Goal: Task Accomplishment & Management: Use online tool/utility

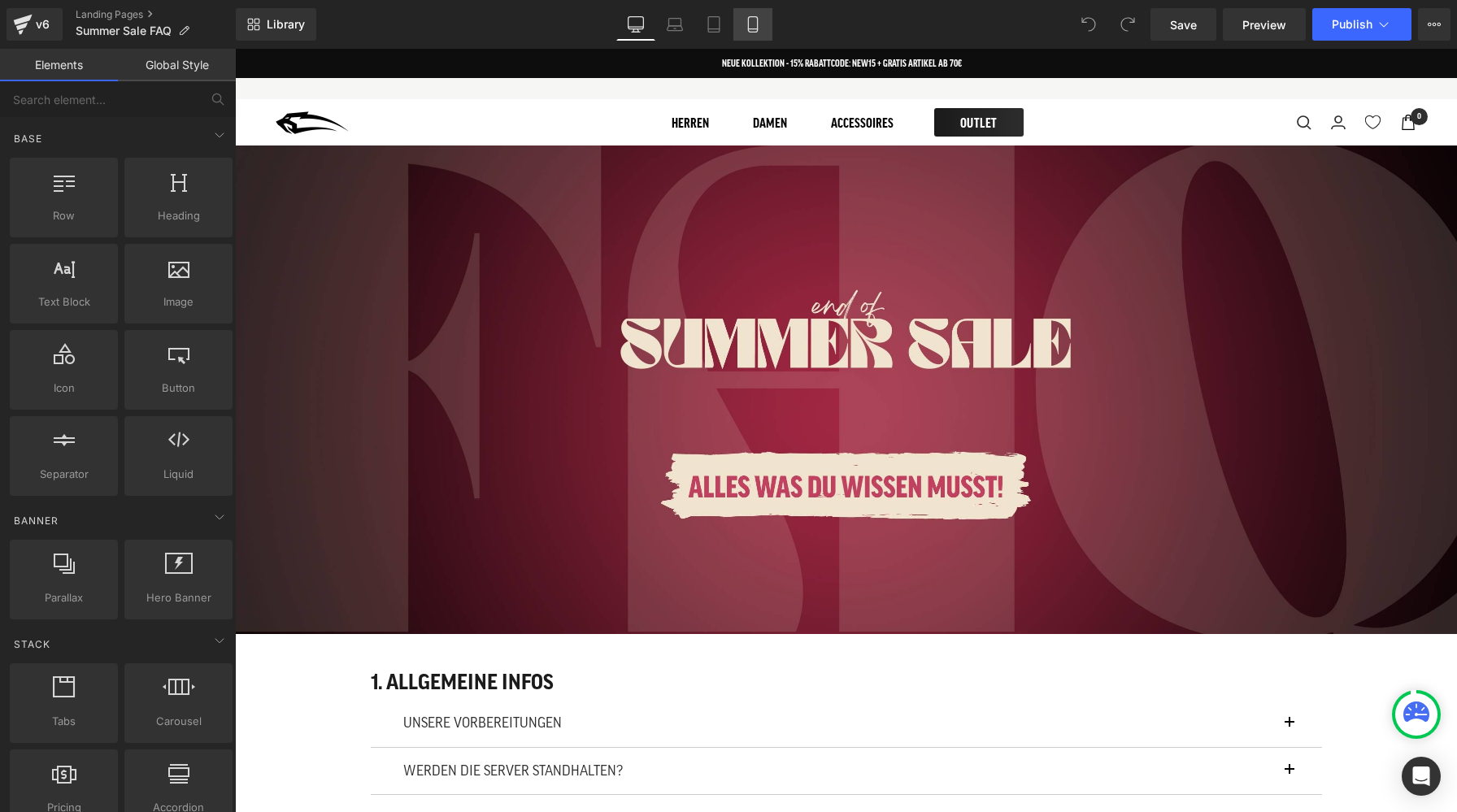
click at [752, 27] on icon at bounding box center [753, 25] width 16 height 16
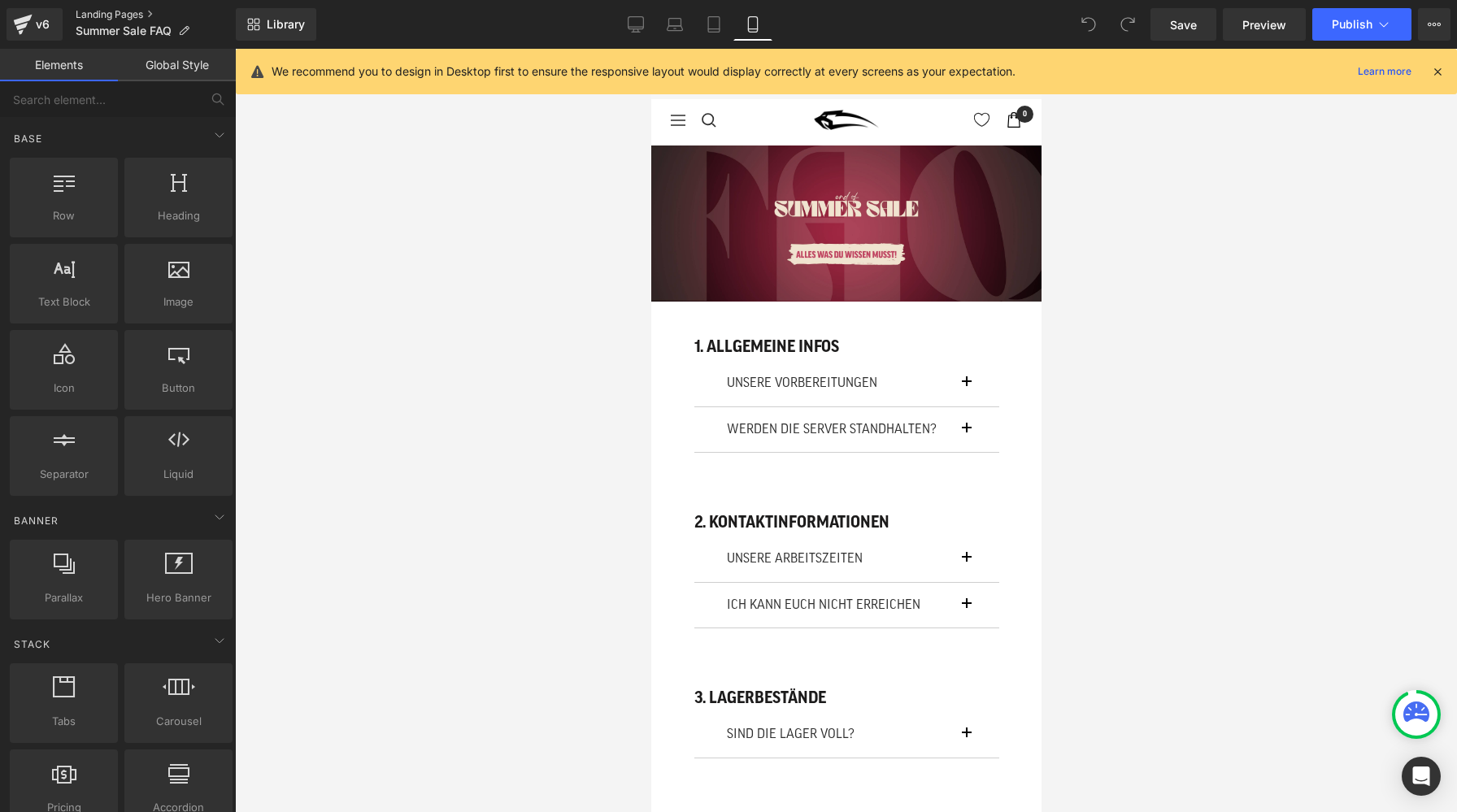
click at [124, 19] on link "Landing Pages" at bounding box center [156, 15] width 161 height 13
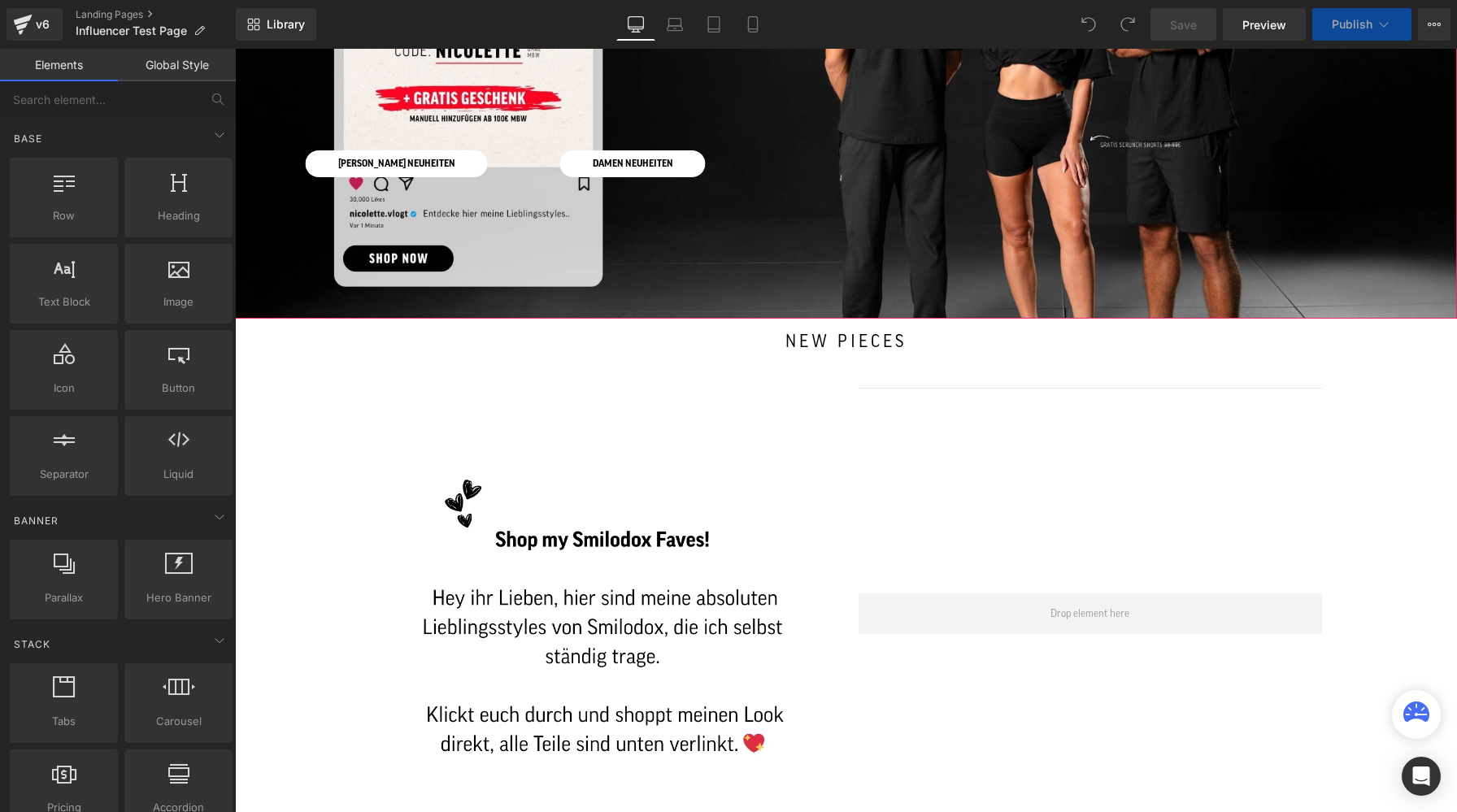
scroll to position [315, 0]
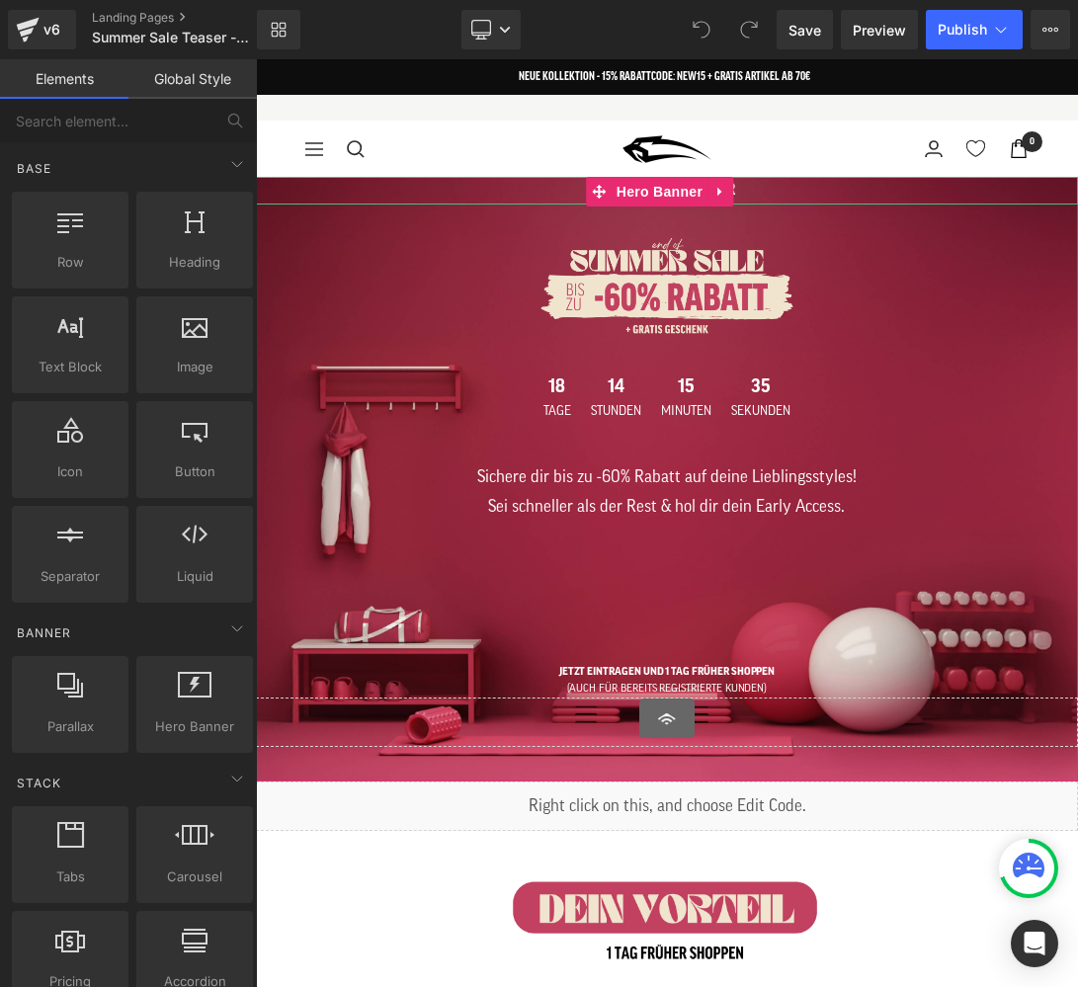
click at [763, 192] on h1 "START: [DATE] 8 UHR" at bounding box center [667, 191] width 822 height 28
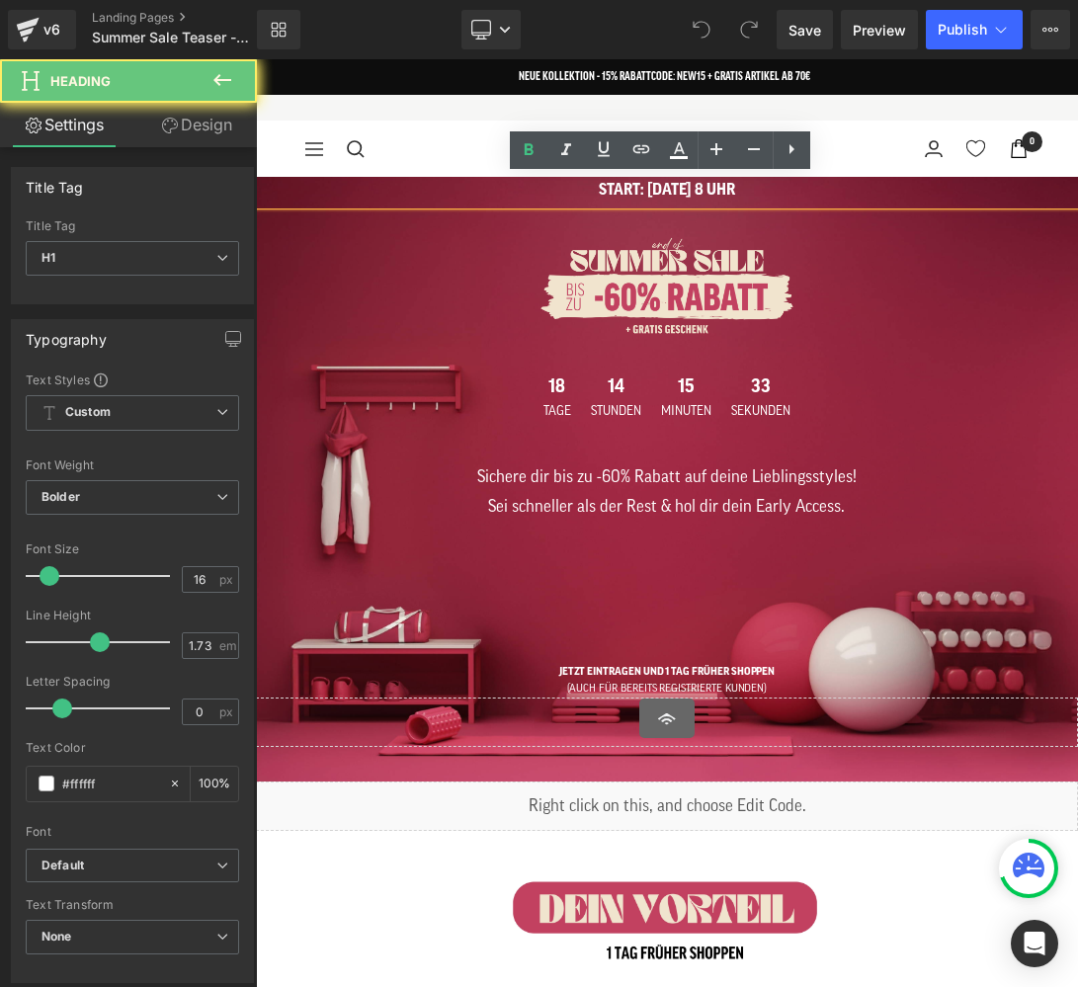
click at [685, 190] on h1 "START: [DATE] 8 UHR" at bounding box center [667, 191] width 822 height 28
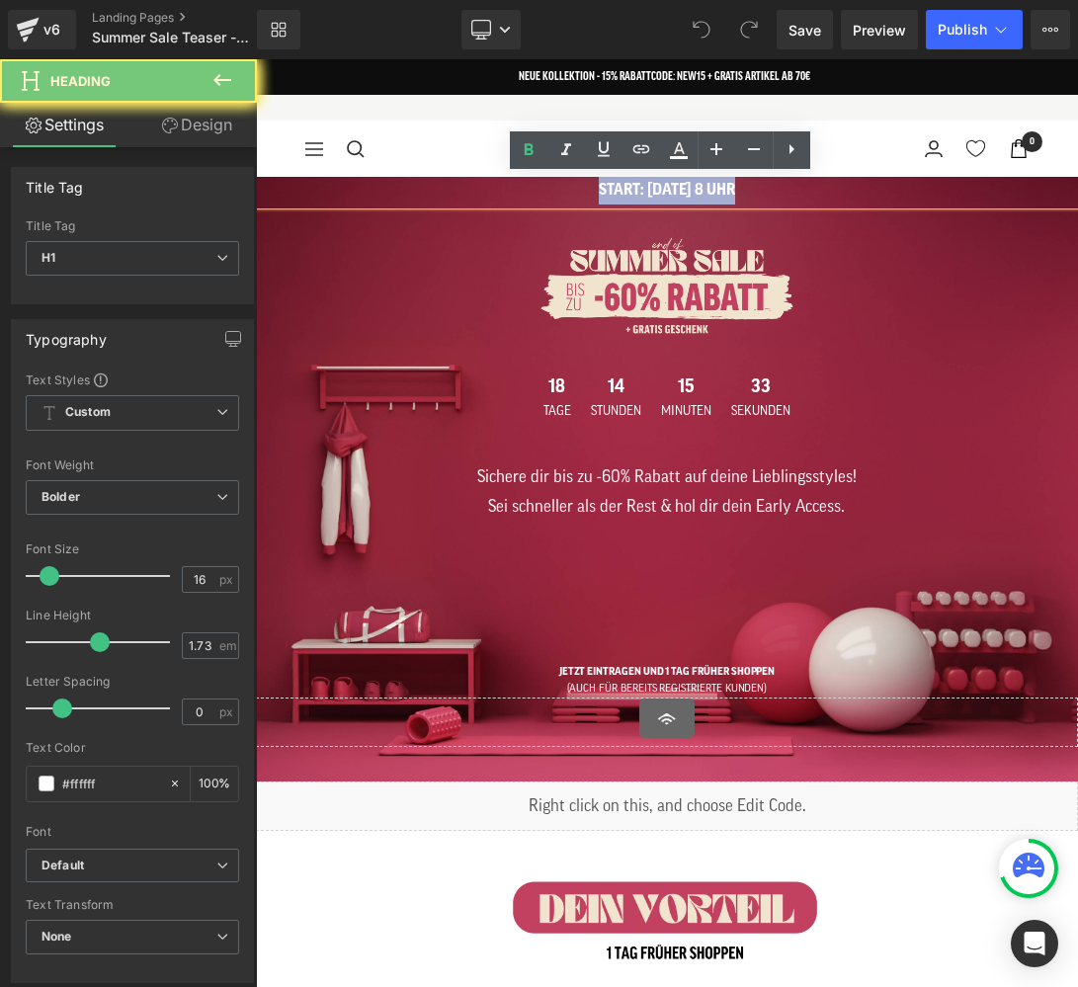
click at [685, 190] on h1 "START: [DATE] 8 UHR" at bounding box center [667, 191] width 822 height 28
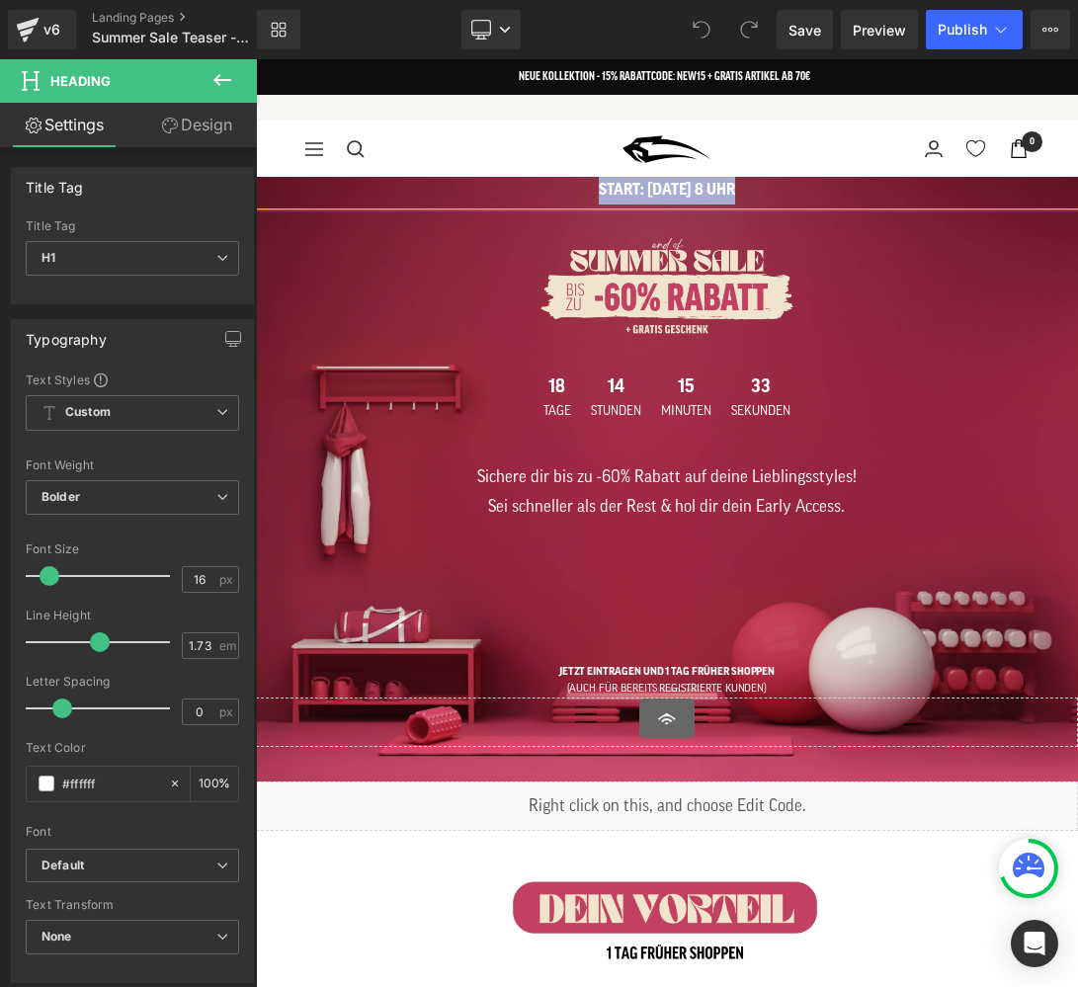
paste div
click at [857, 290] on div at bounding box center [667, 288] width 654 height 103
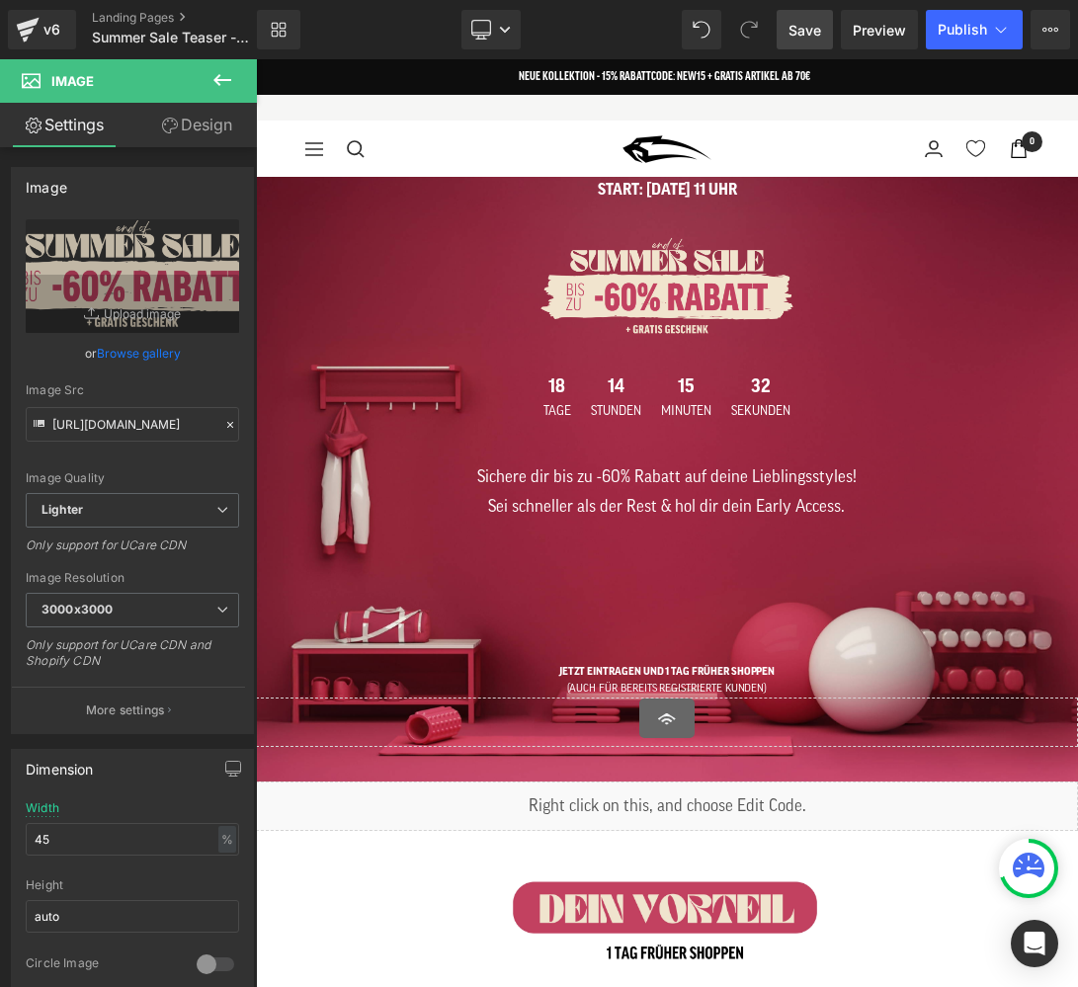
click at [807, 27] on span "Save" at bounding box center [804, 30] width 33 height 21
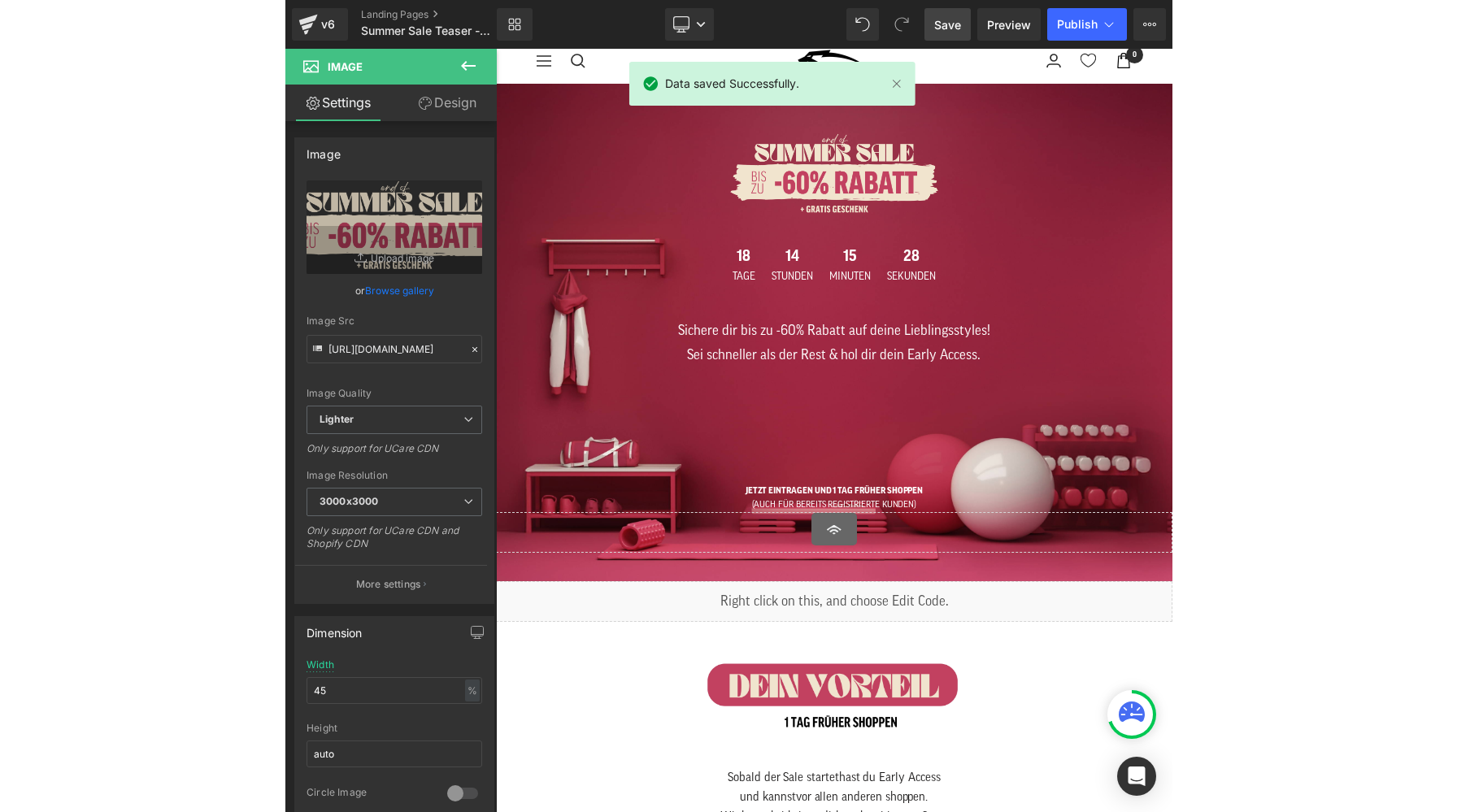
scroll to position [16, 0]
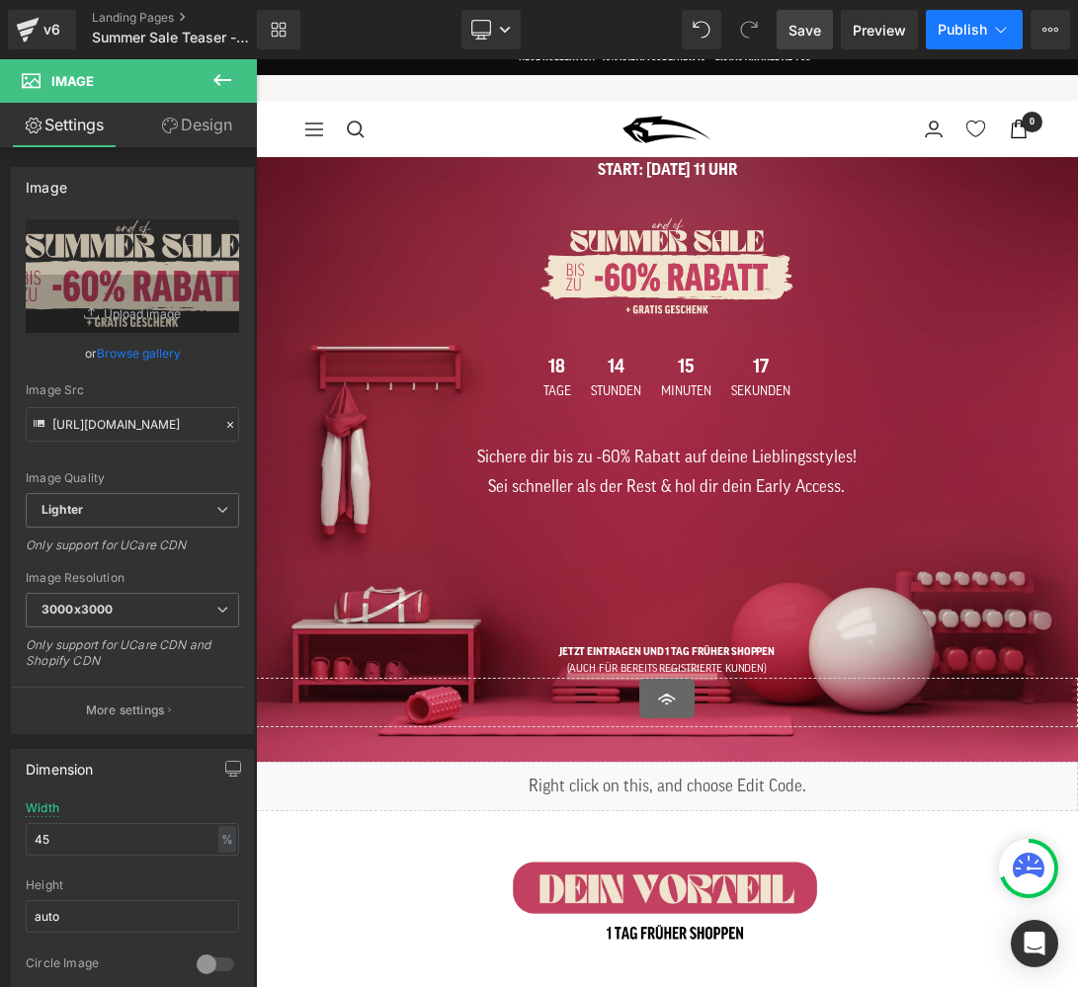
click at [956, 23] on span "Publish" at bounding box center [961, 30] width 49 height 16
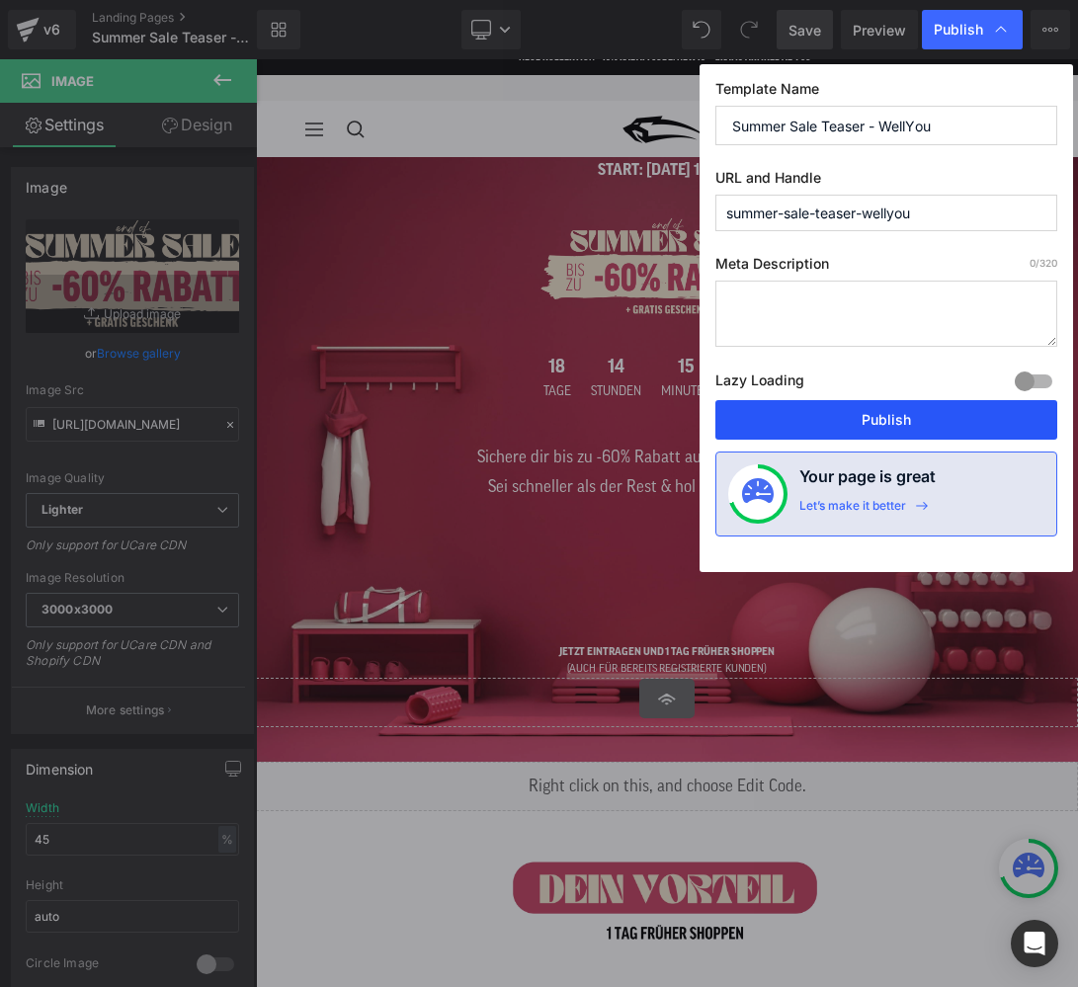
click at [875, 412] on button "Publish" at bounding box center [886, 420] width 342 height 40
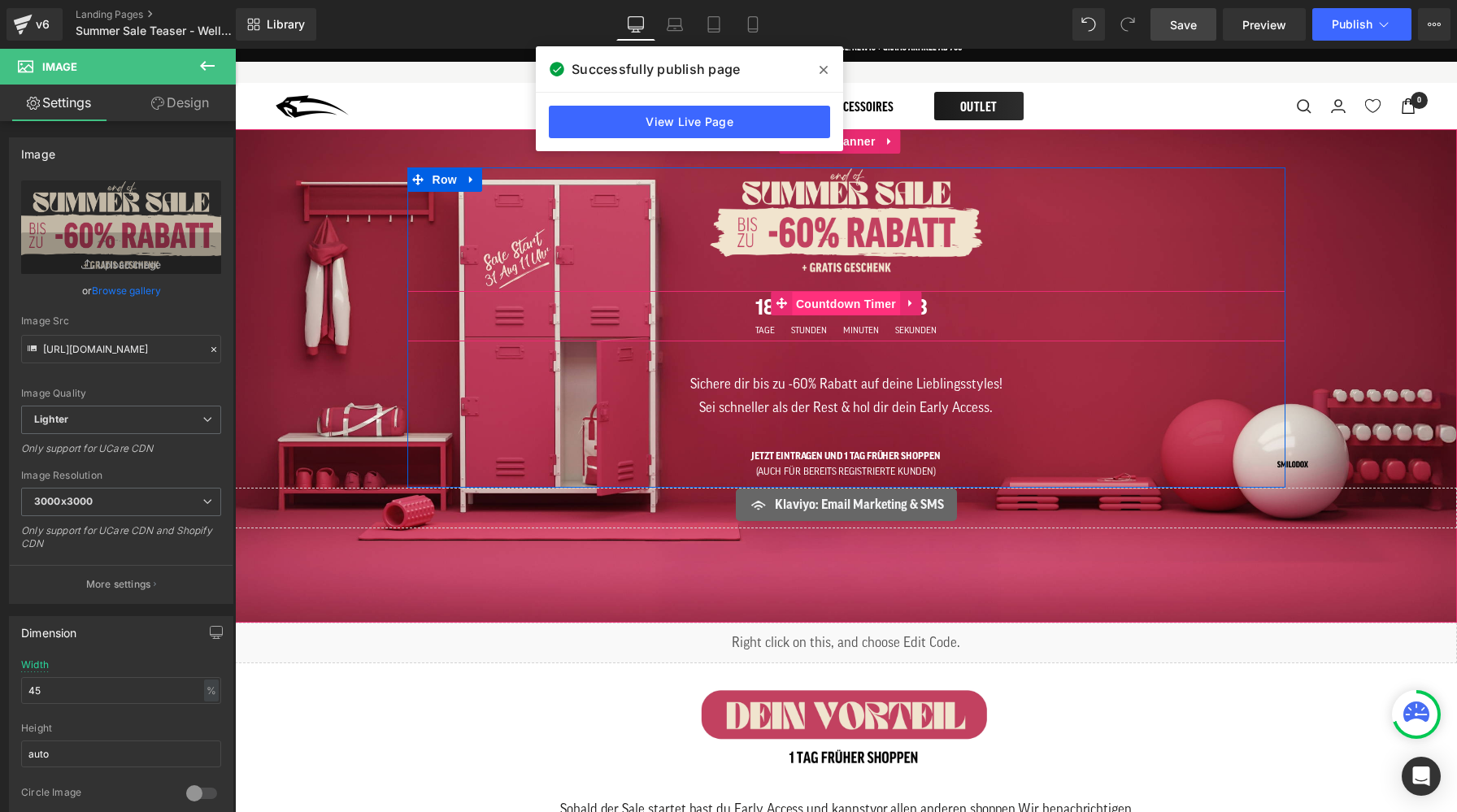
click at [851, 309] on span "Countdown Timer" at bounding box center [845, 304] width 108 height 25
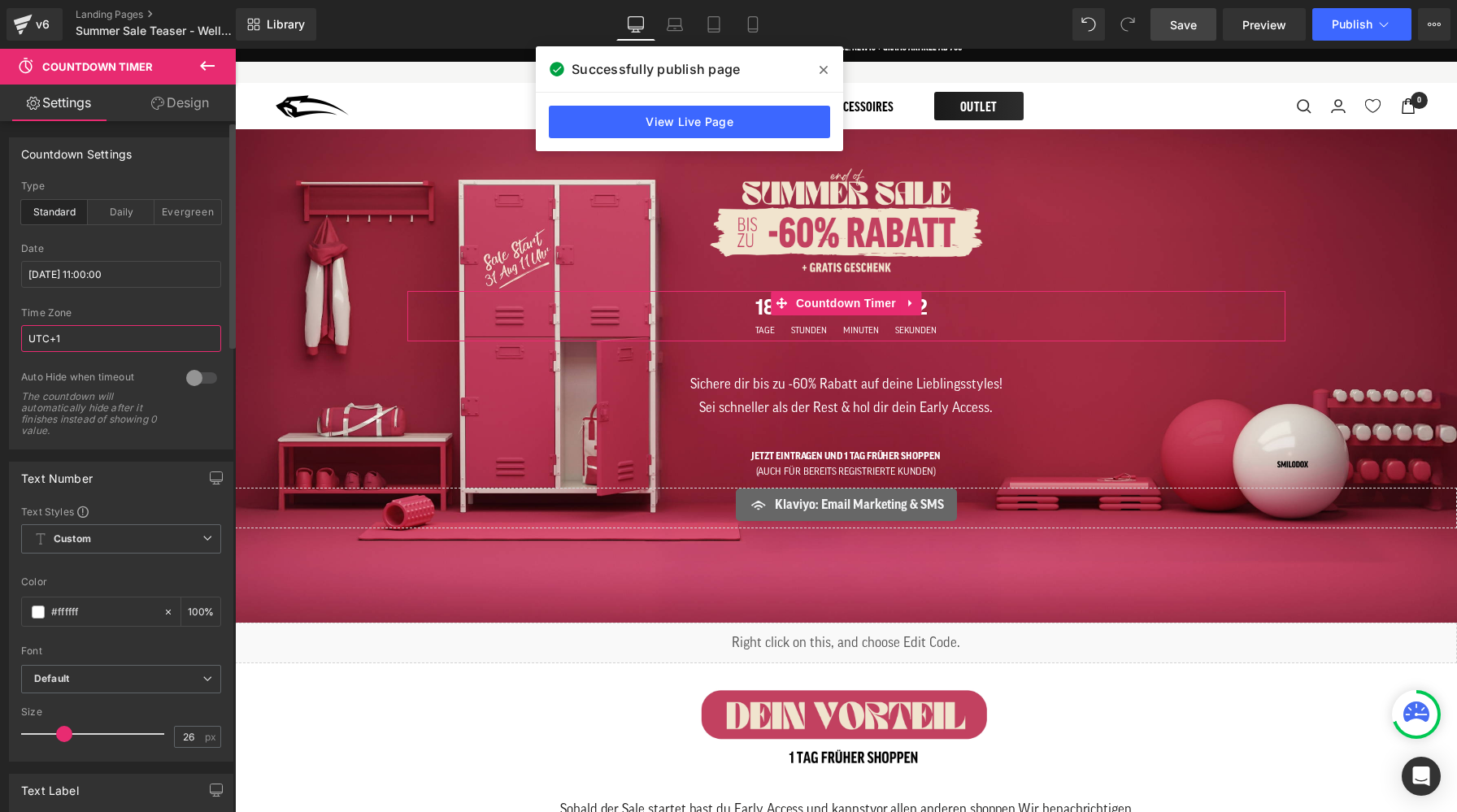
click at [100, 341] on input "UTC+1" at bounding box center [121, 338] width 200 height 27
type input "UTC+2"
click at [1199, 26] on link "Save" at bounding box center [1184, 25] width 66 height 33
click at [1329, 23] on button "Publish" at bounding box center [1362, 25] width 99 height 33
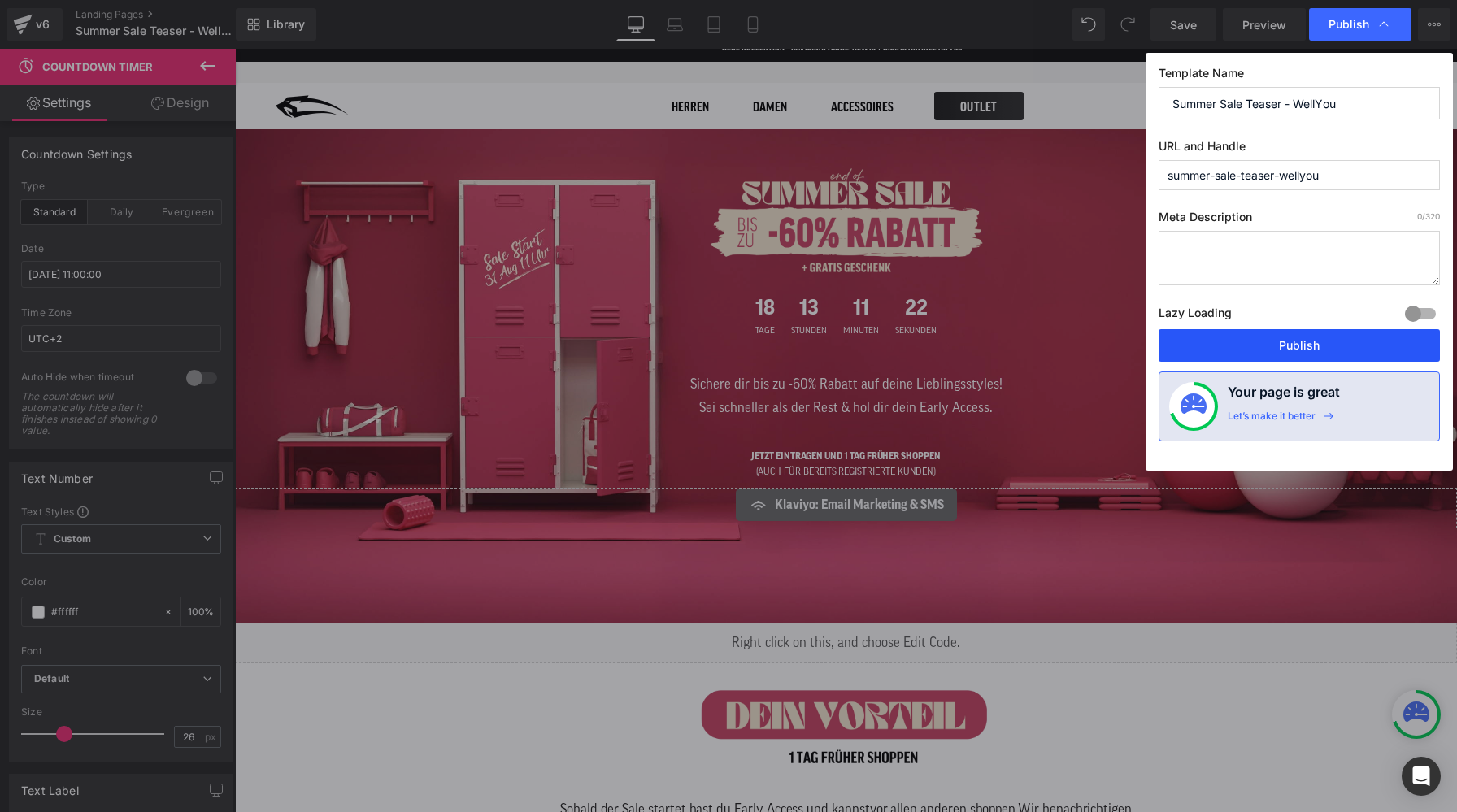
click at [1357, 342] on button "Publish" at bounding box center [1299, 346] width 282 height 33
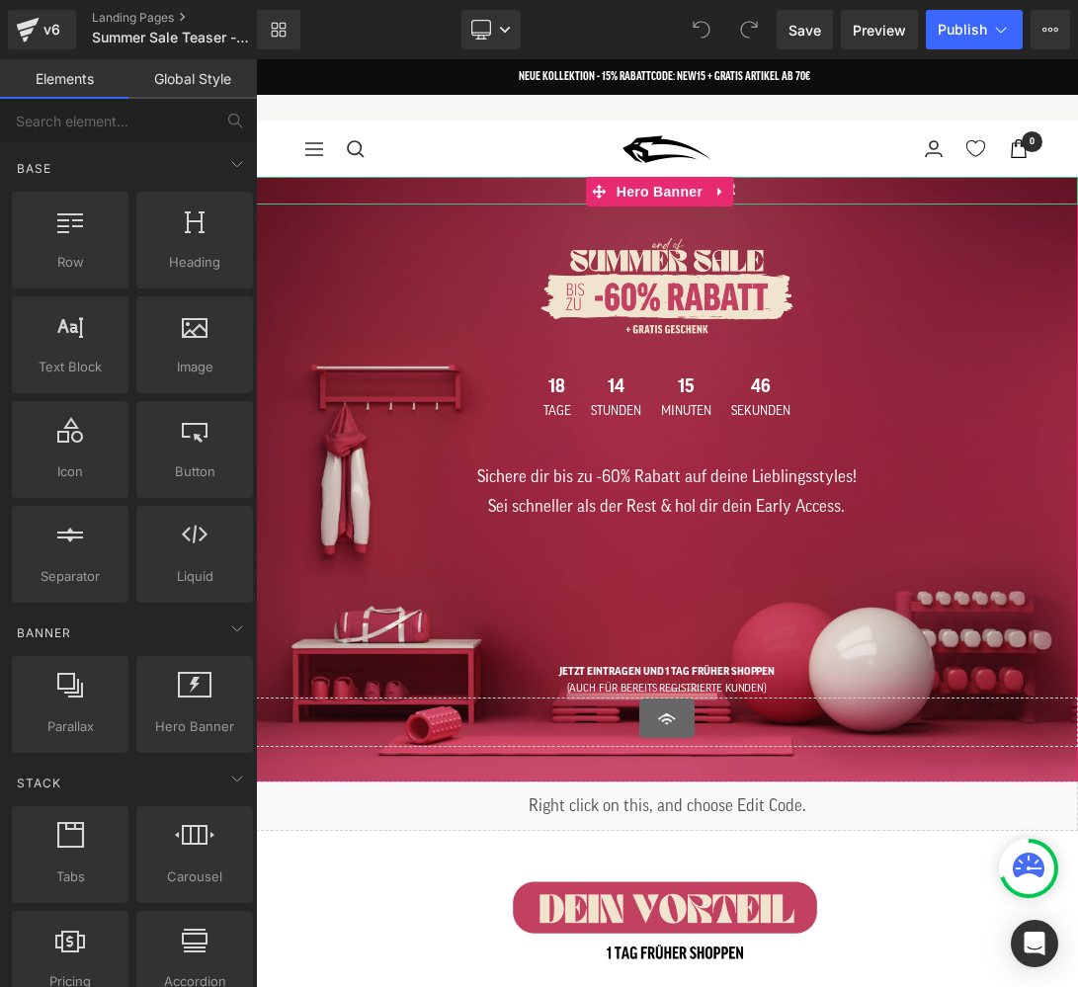
click at [779, 191] on h1 "START: 13 JUN 8 UHR" at bounding box center [667, 191] width 822 height 28
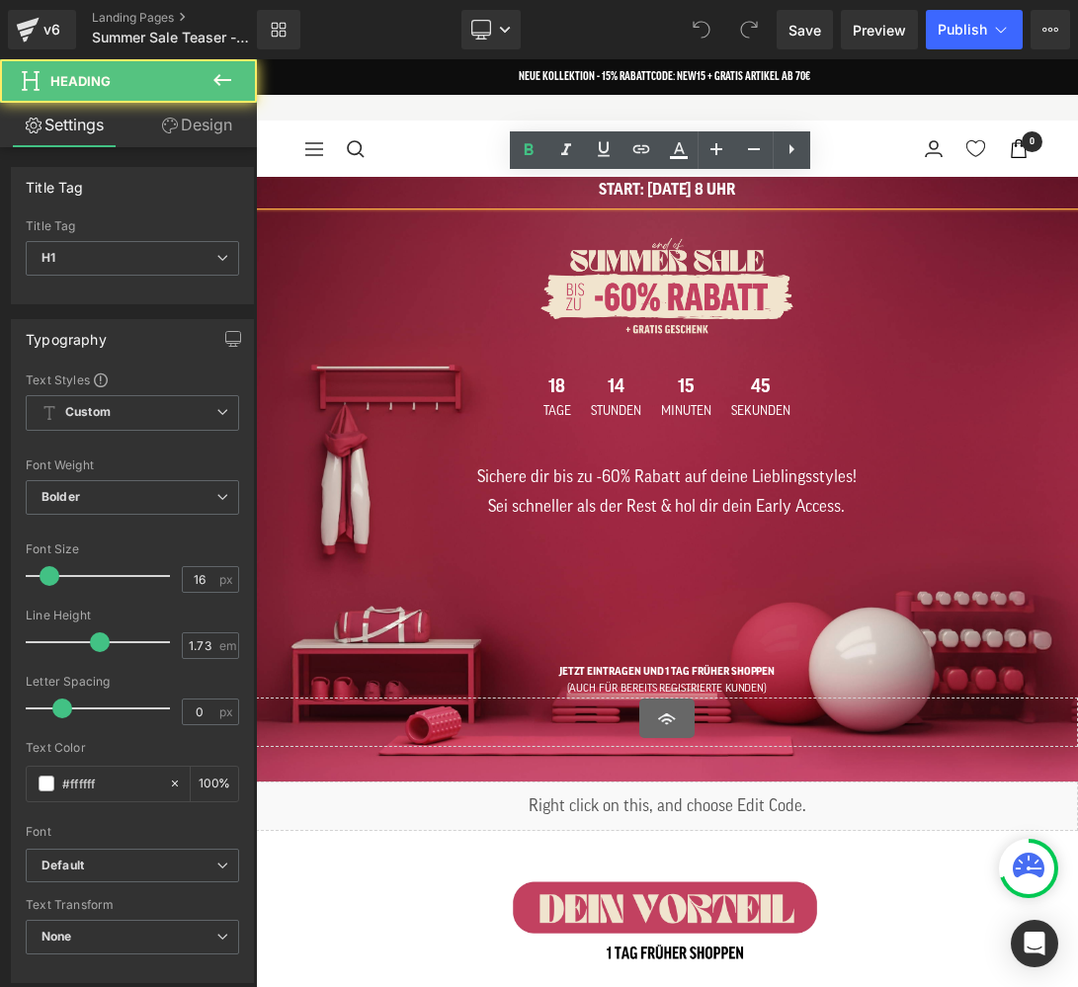
click at [663, 191] on h1 "START: 13 JUN 8 UHR" at bounding box center [667, 191] width 822 height 28
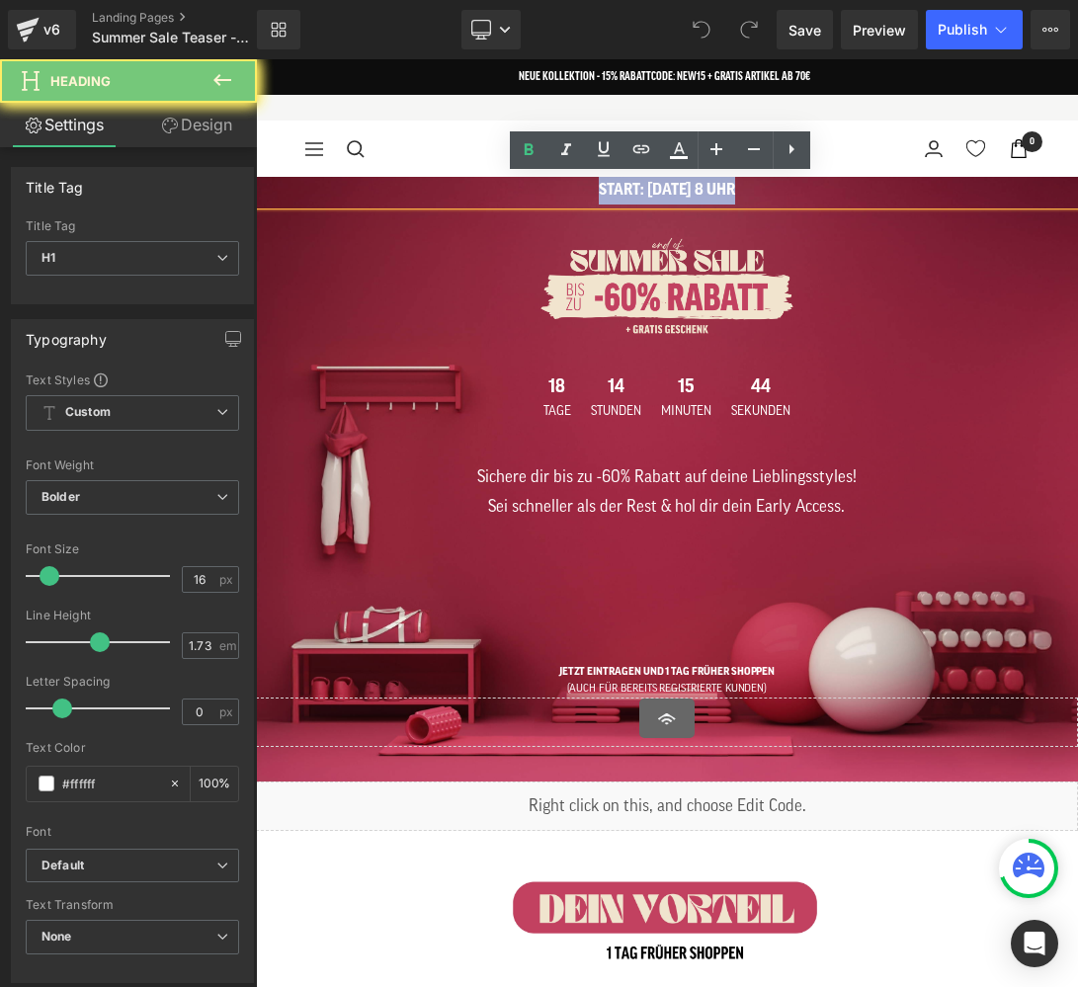
click at [663, 191] on h1 "START: 13 JUN 8 UHR" at bounding box center [667, 191] width 822 height 28
paste div
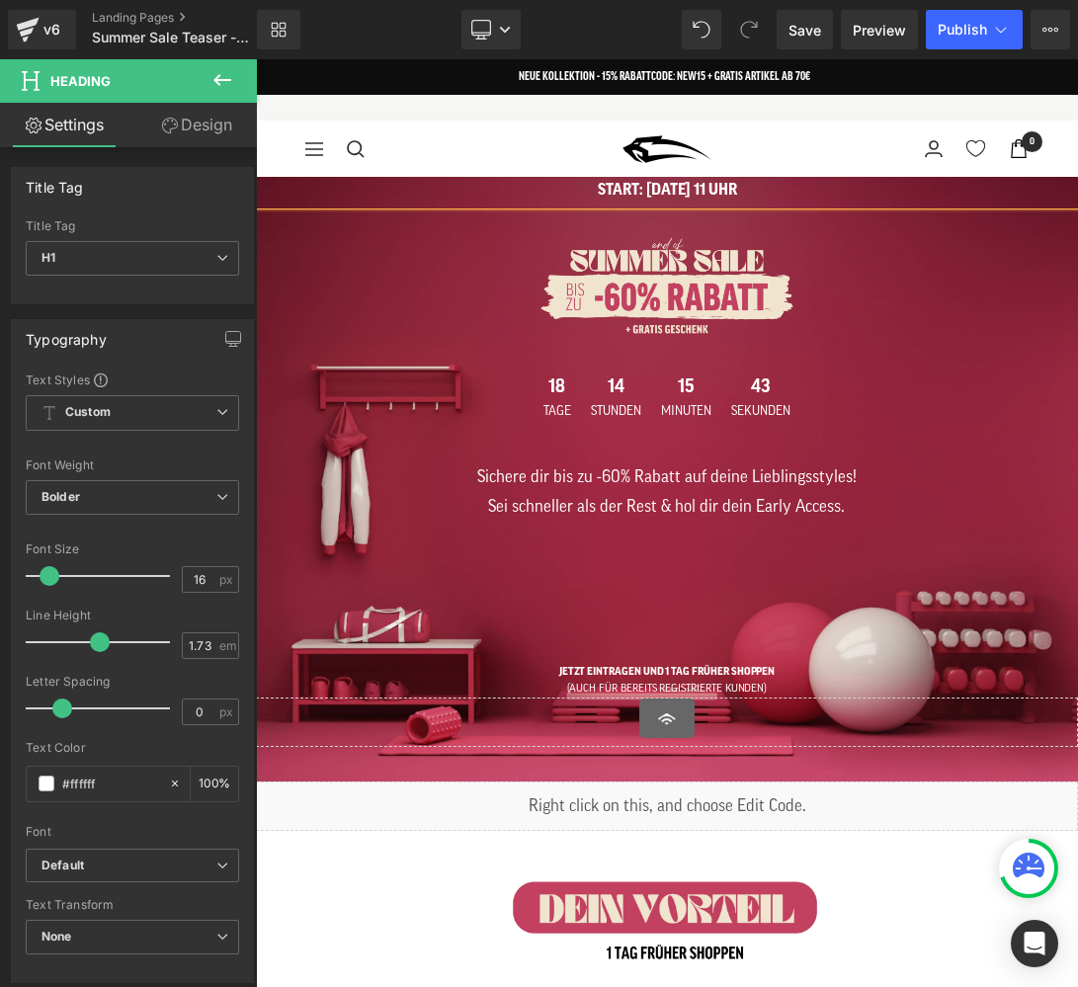
click at [810, 220] on span "START: 31 AUG 11 UHR Heading Image 18 Tage 14 Stunden 15 Minuten 43 Sekunden Co…" at bounding box center [667, 462] width 822 height 570
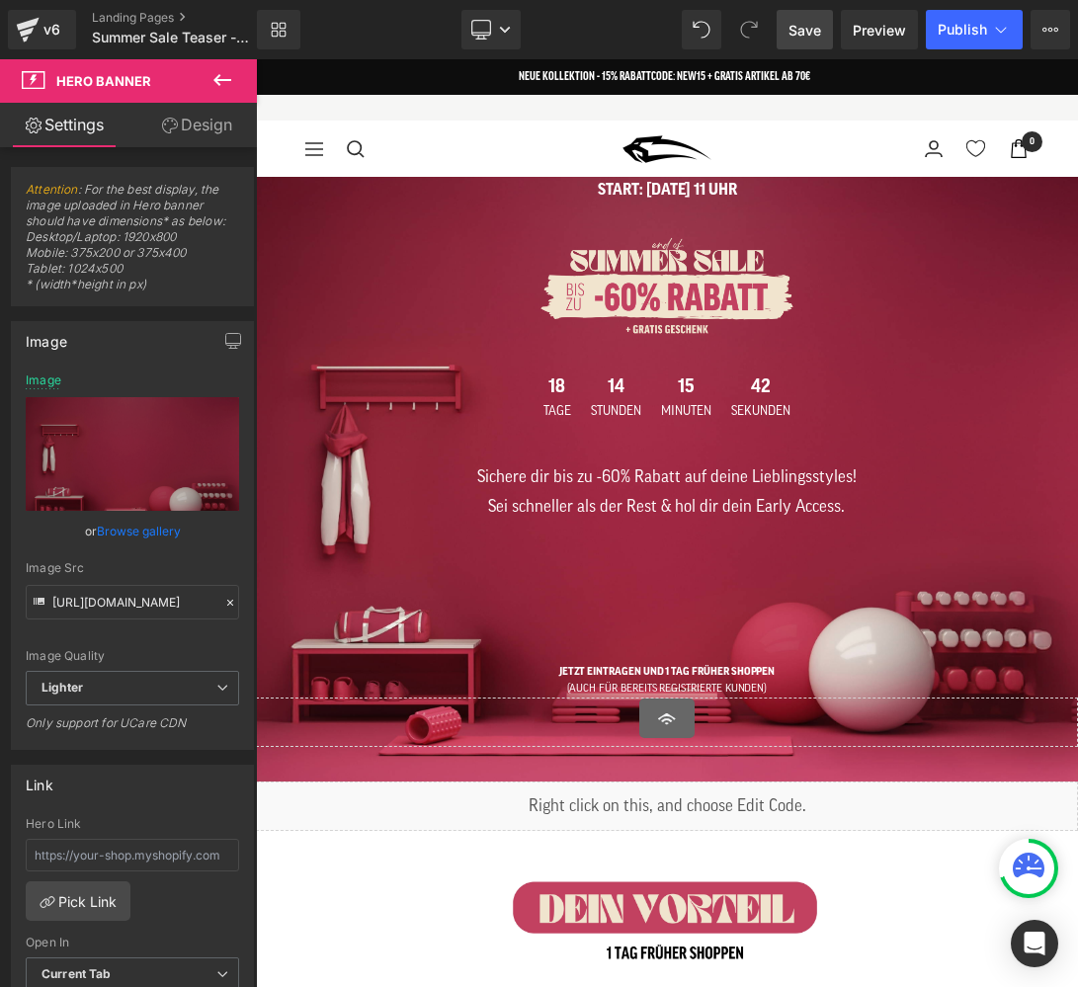
click at [795, 26] on span "Save" at bounding box center [804, 30] width 33 height 21
click at [960, 17] on button "Publish" at bounding box center [973, 30] width 97 height 40
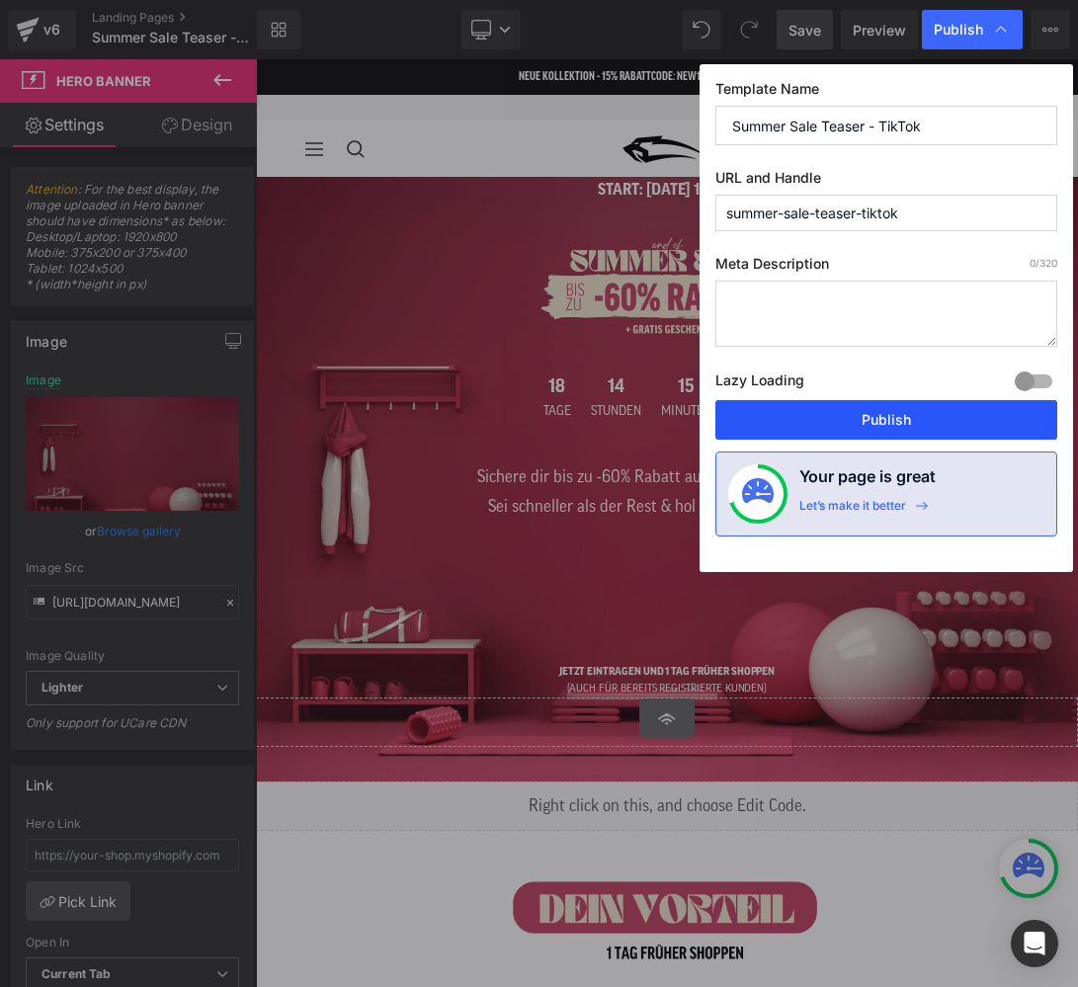
click at [851, 411] on button "Publish" at bounding box center [886, 420] width 342 height 40
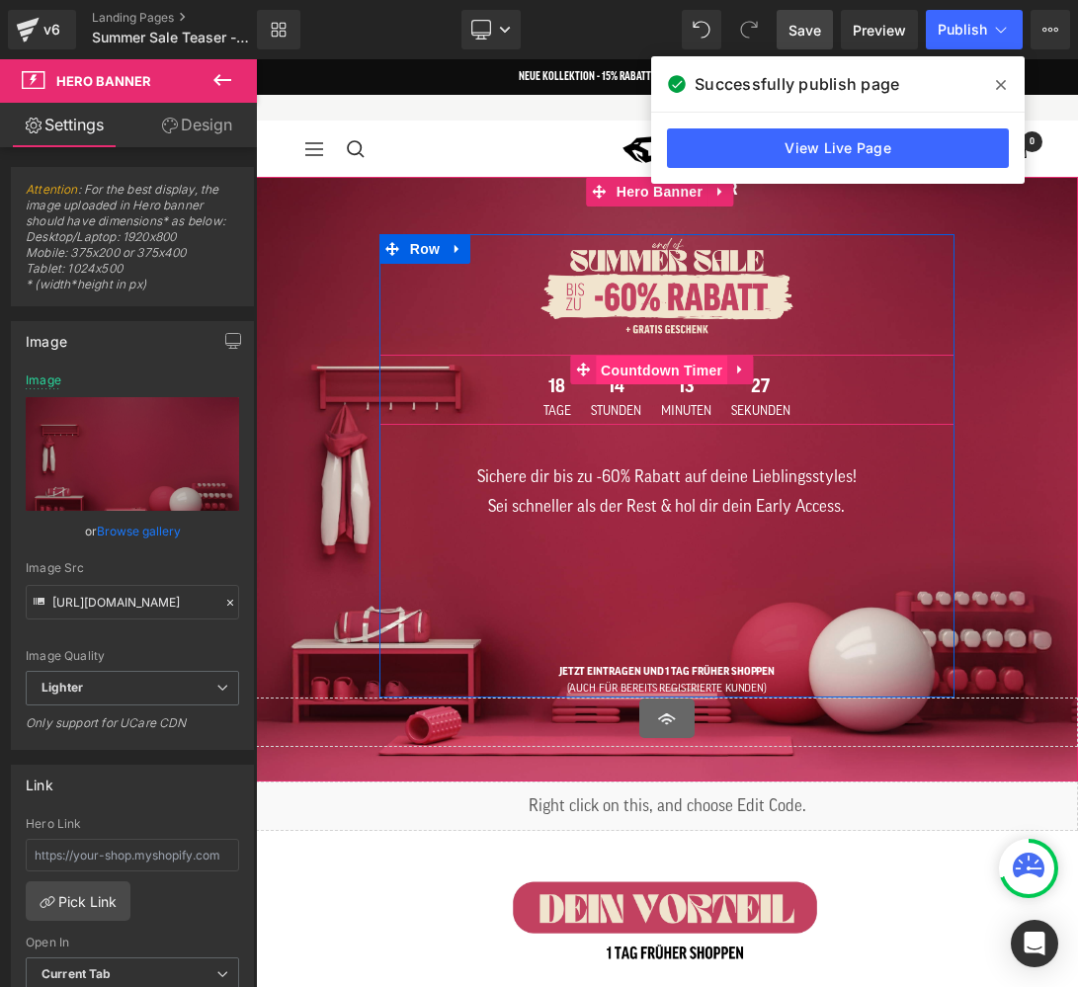
click at [643, 369] on span "Countdown Timer" at bounding box center [661, 371] width 131 height 30
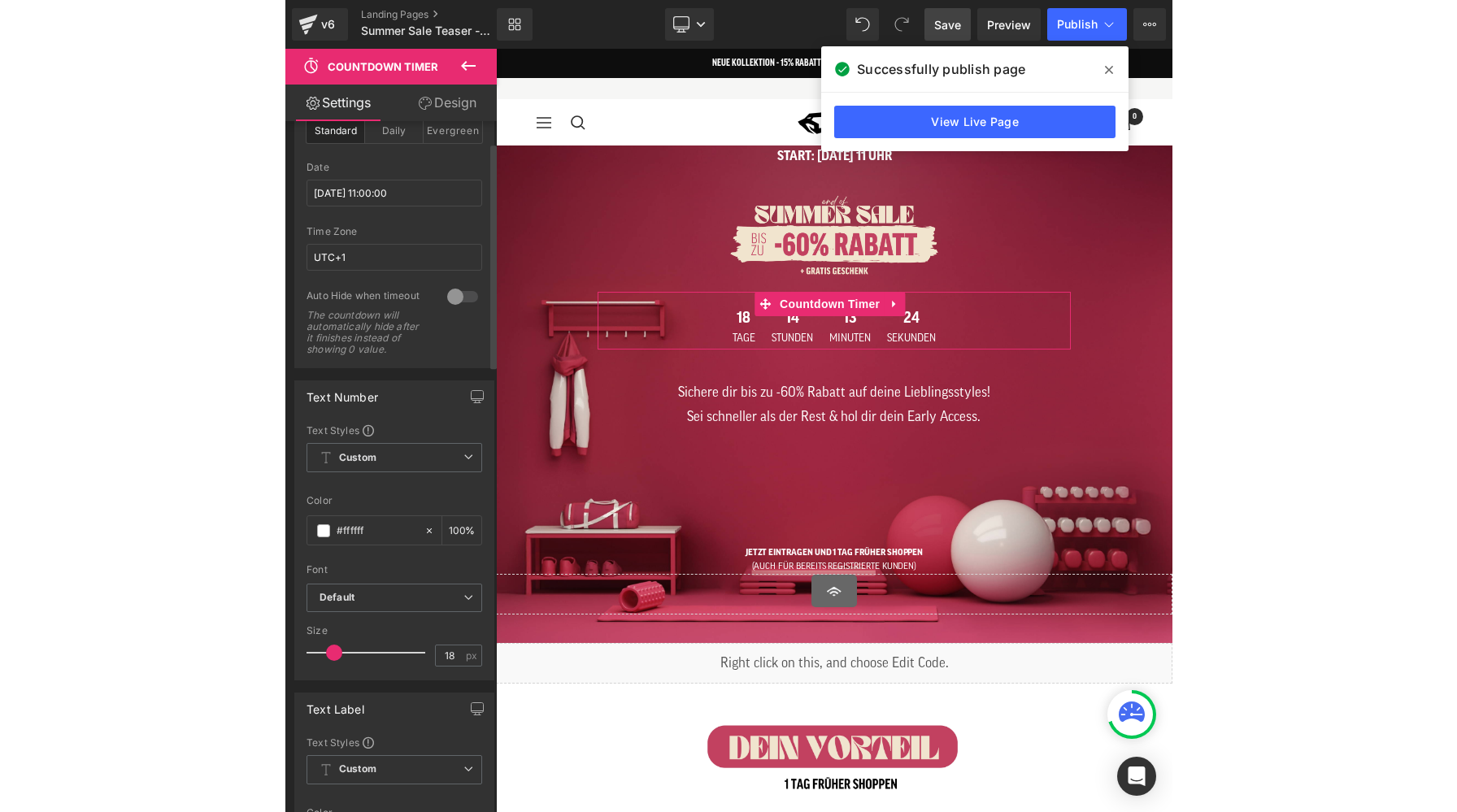
scroll to position [64, 0]
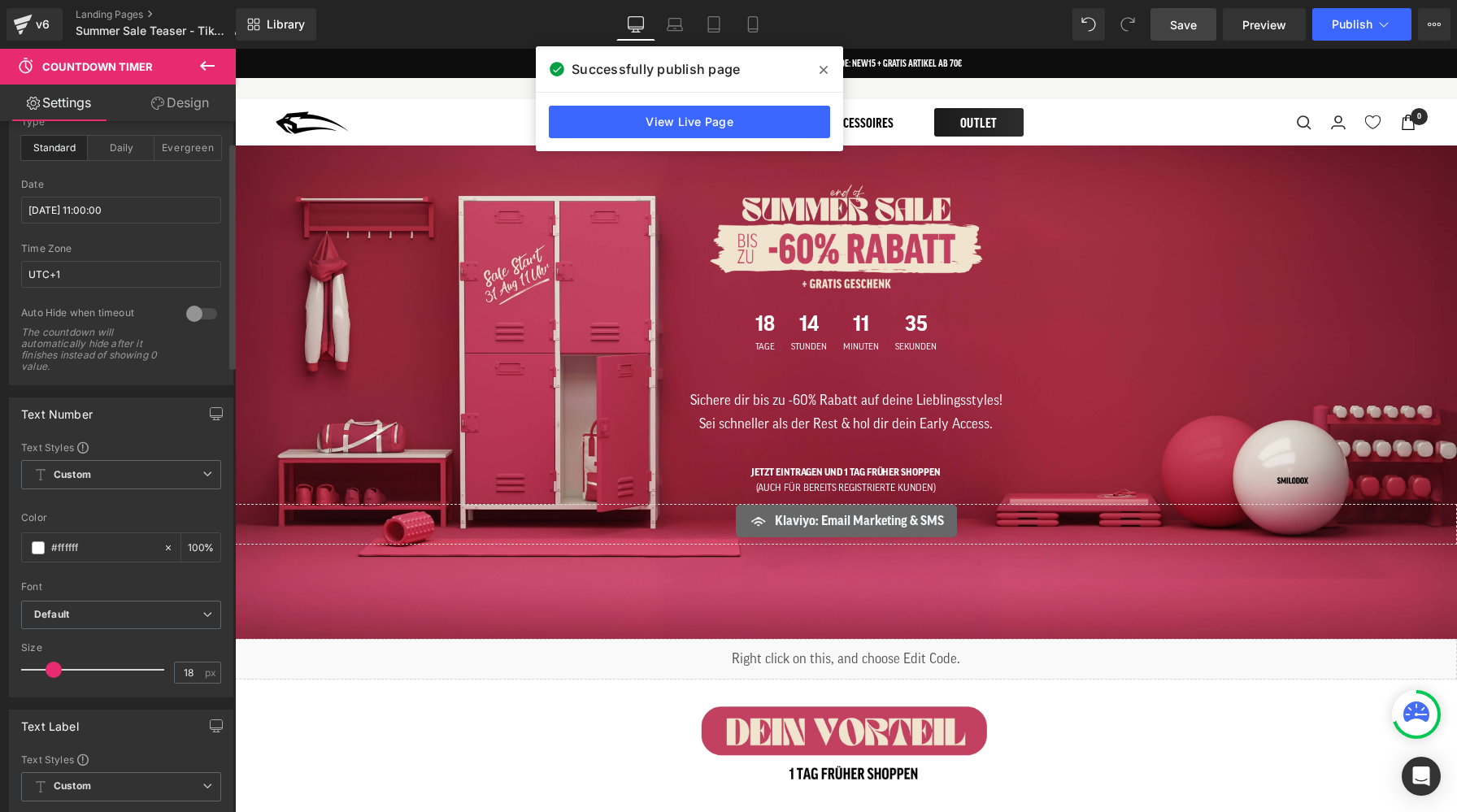
click at [73, 259] on div "Time Zone UTC+1" at bounding box center [121, 274] width 200 height 63
click at [80, 274] on input "UTC+1" at bounding box center [121, 274] width 200 height 27
type input "UTC+2"
click at [1182, 20] on span "Save" at bounding box center [1183, 25] width 27 height 17
click at [1343, 33] on button "Publish" at bounding box center [1362, 25] width 99 height 33
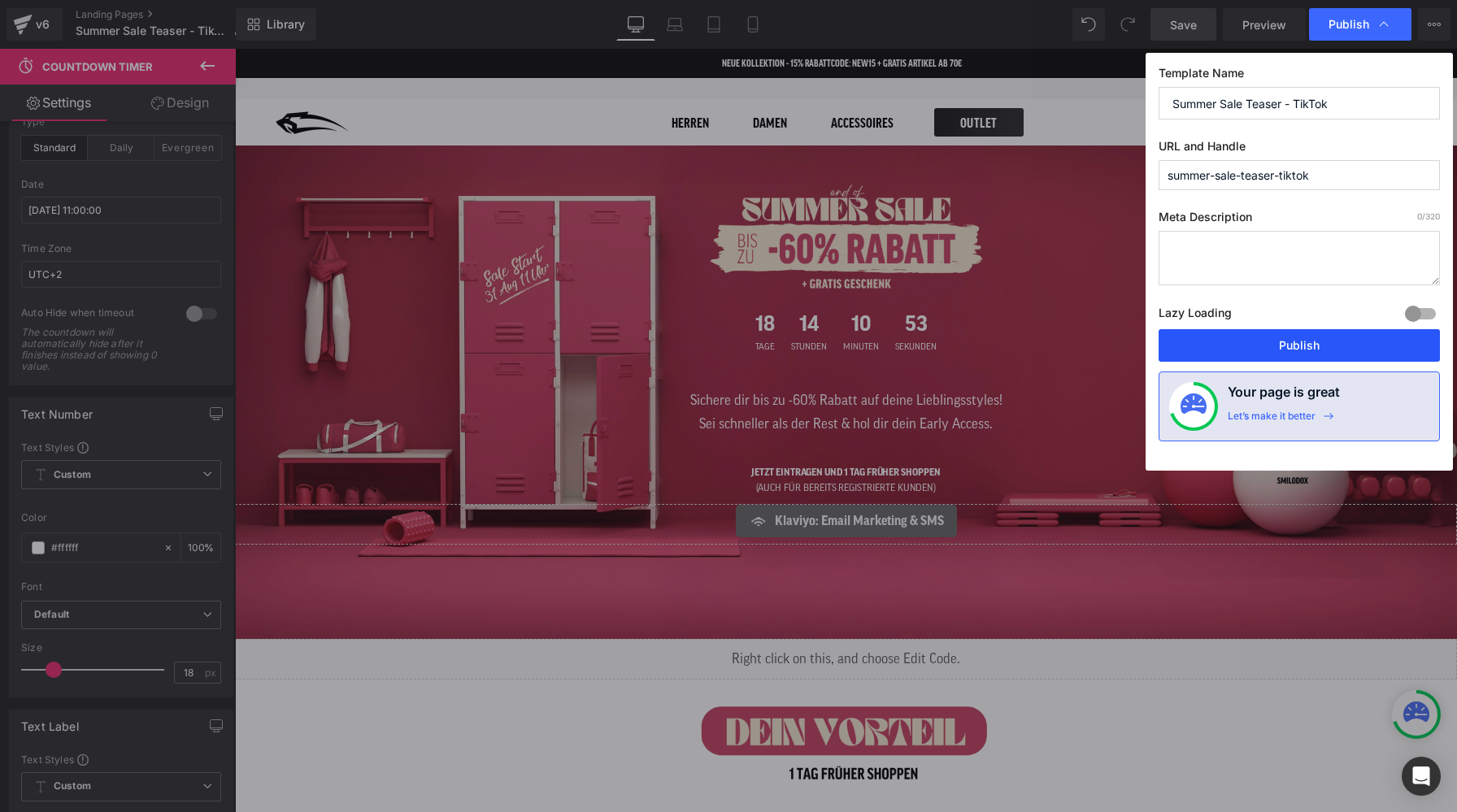
click at [1268, 348] on button "Publish" at bounding box center [1299, 346] width 282 height 33
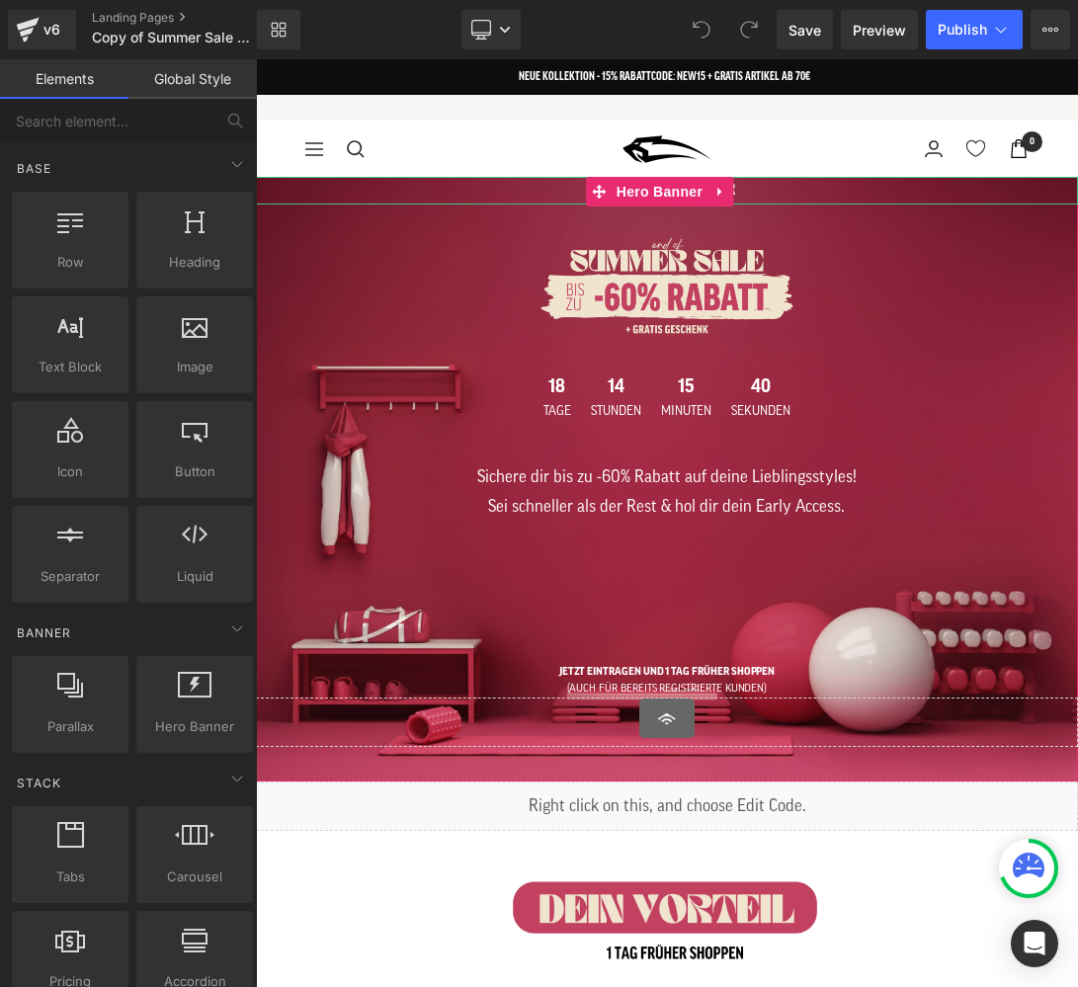
click at [776, 190] on h1 "START: [DATE] 8 UHR" at bounding box center [667, 191] width 822 height 28
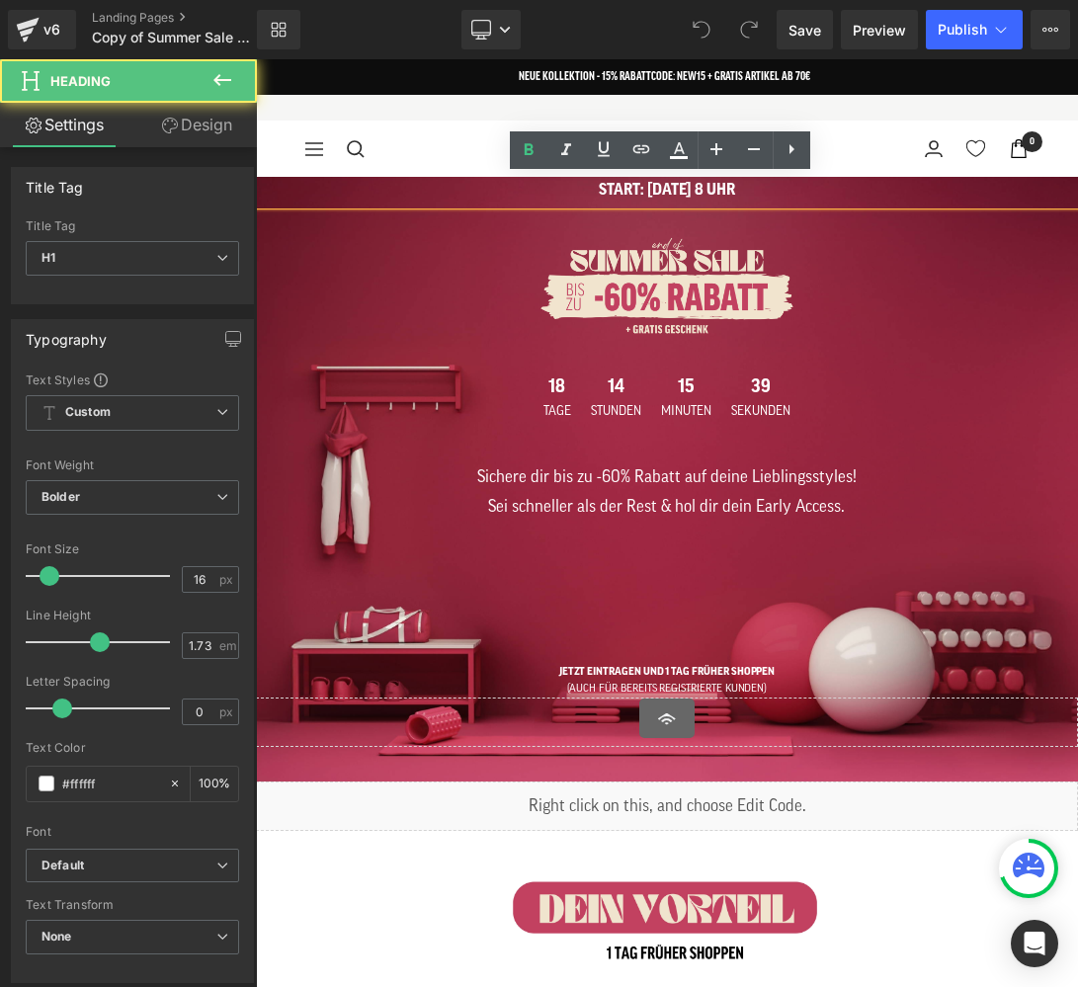
click at [687, 191] on h1 "START: [DATE] 8 UHR" at bounding box center [667, 191] width 822 height 28
paste div
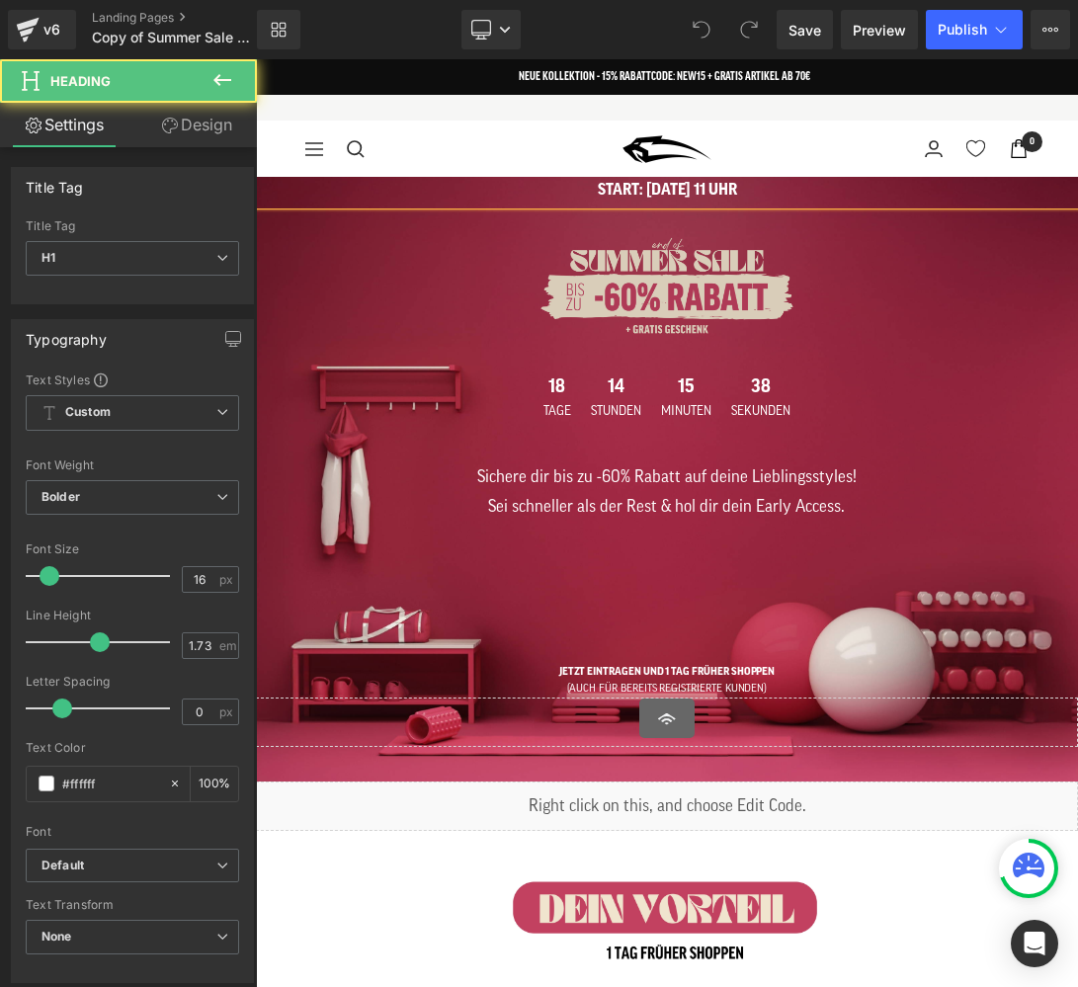
click at [801, 236] on div "Image 18 Tage 14 Stunden 15 Minuten 38 Sekunden Countdown Timer Starte mit Smil…" at bounding box center [666, 465] width 575 height 463
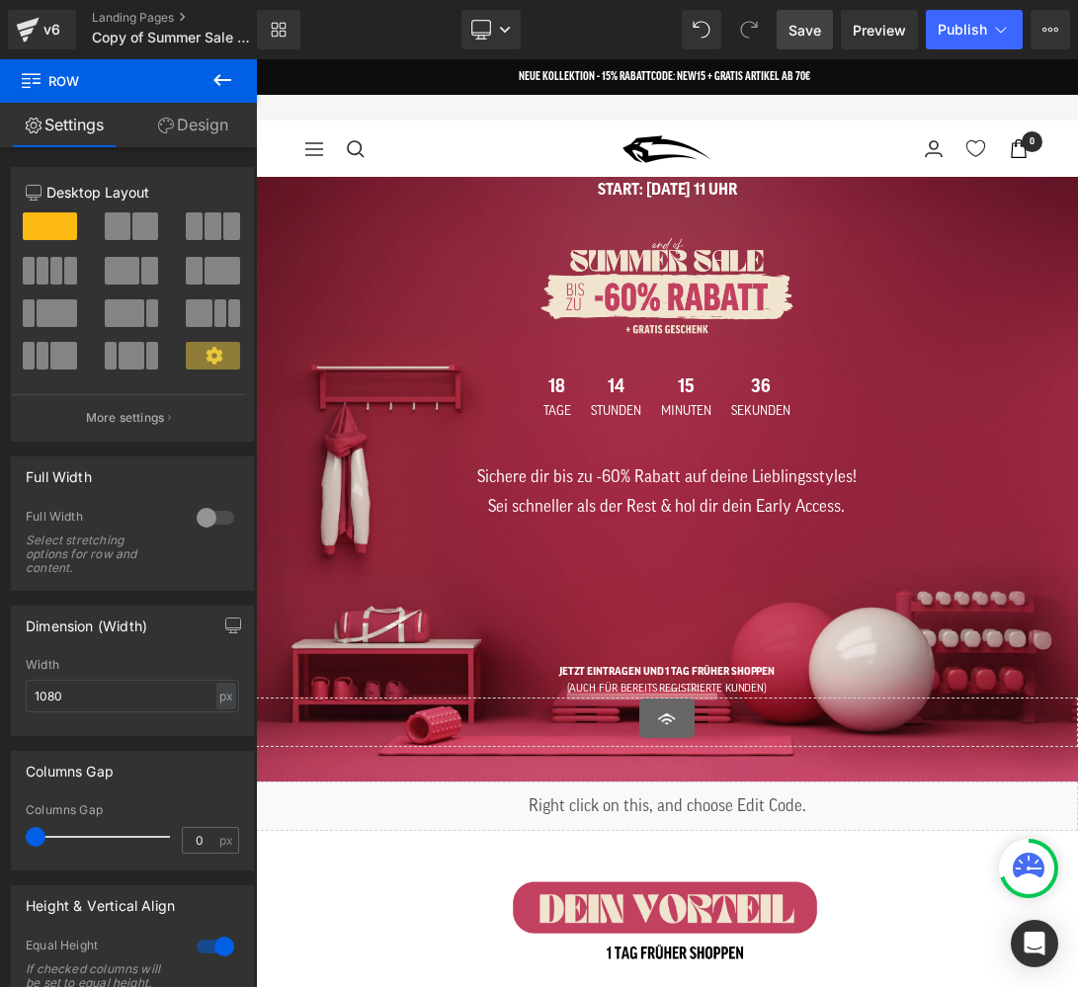
click at [825, 34] on link "Save" at bounding box center [804, 30] width 56 height 40
click at [972, 37] on span "Publish" at bounding box center [961, 30] width 49 height 16
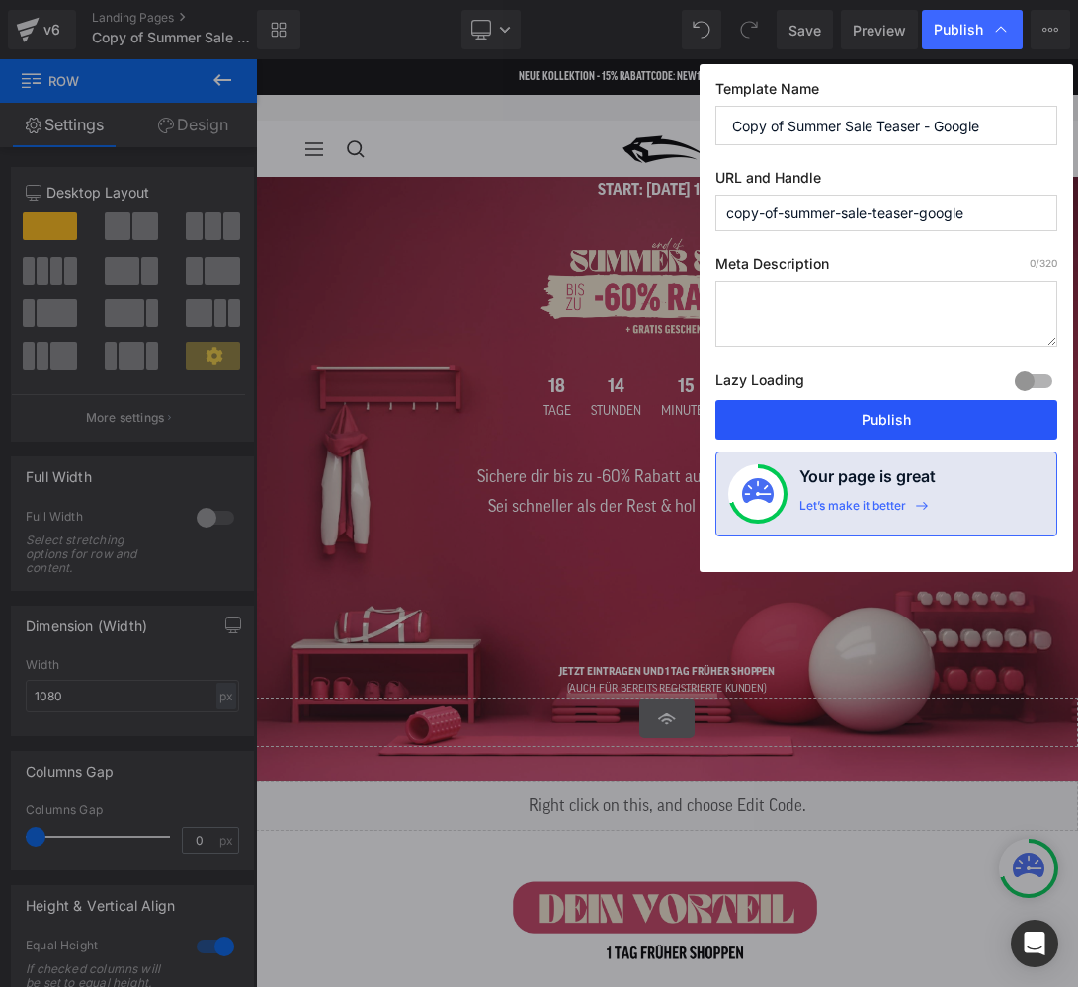
click at [844, 418] on button "Publish" at bounding box center [886, 420] width 342 height 40
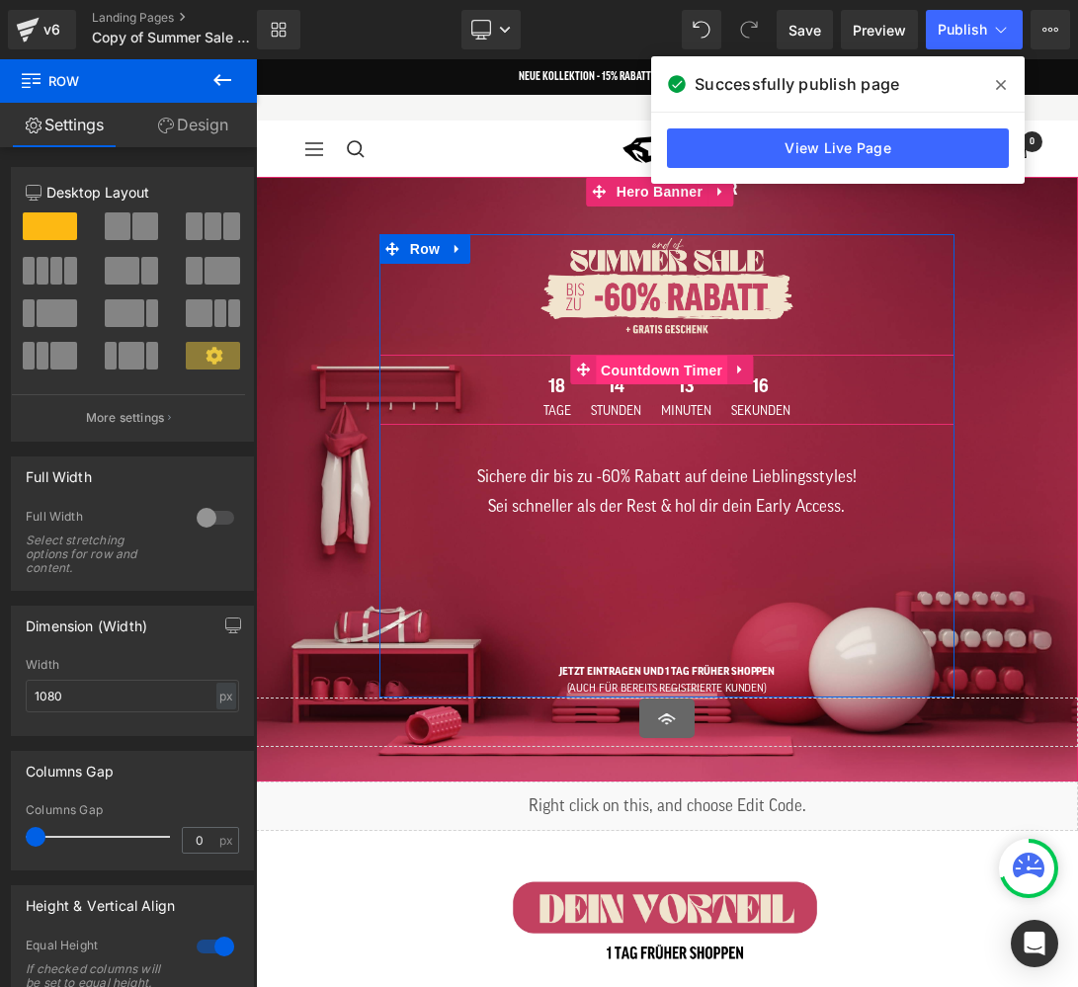
click at [690, 376] on span "Countdown Timer" at bounding box center [661, 371] width 131 height 30
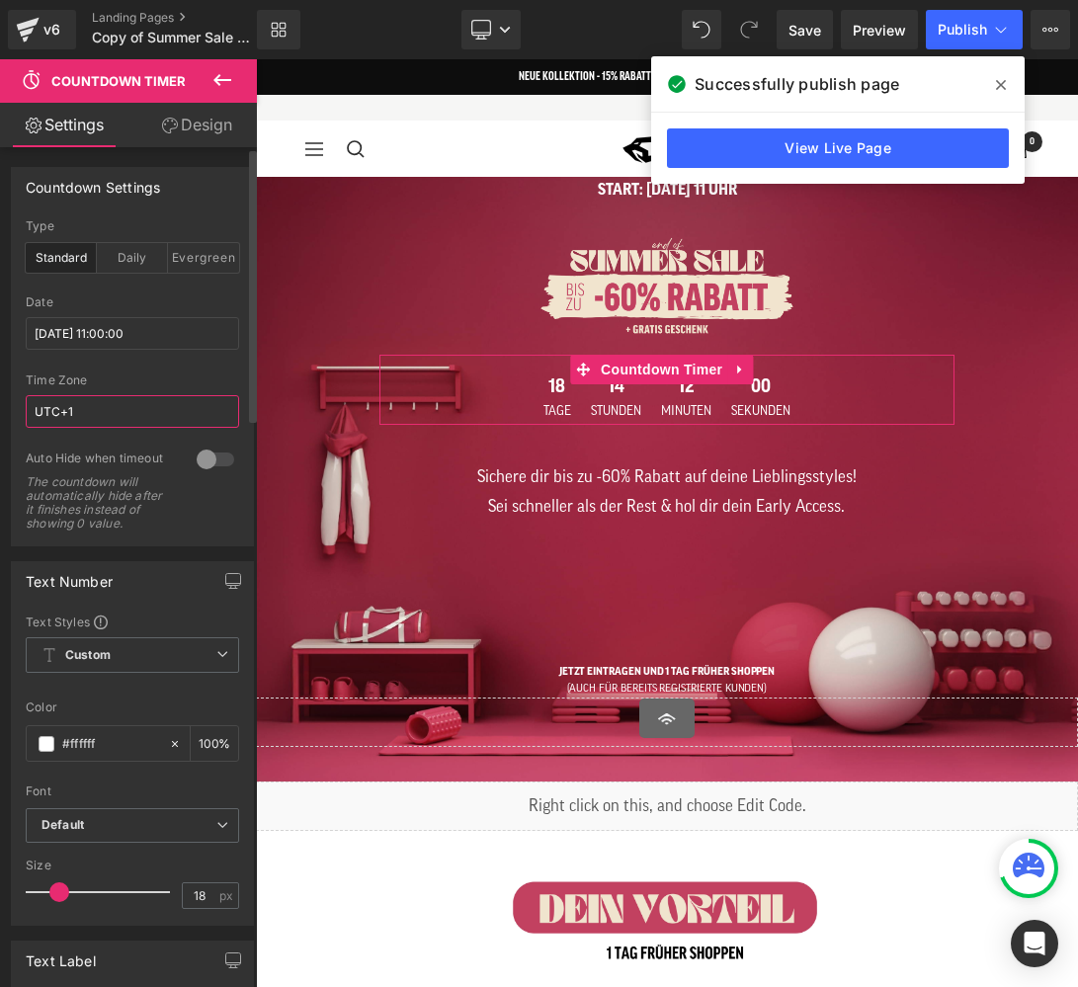
click at [83, 424] on input "UTC+1" at bounding box center [132, 411] width 213 height 33
type input "UTC+2"
click at [71, 431] on div "Time Zone UTC+2" at bounding box center [132, 411] width 213 height 77
click at [997, 86] on icon at bounding box center [1001, 85] width 10 height 16
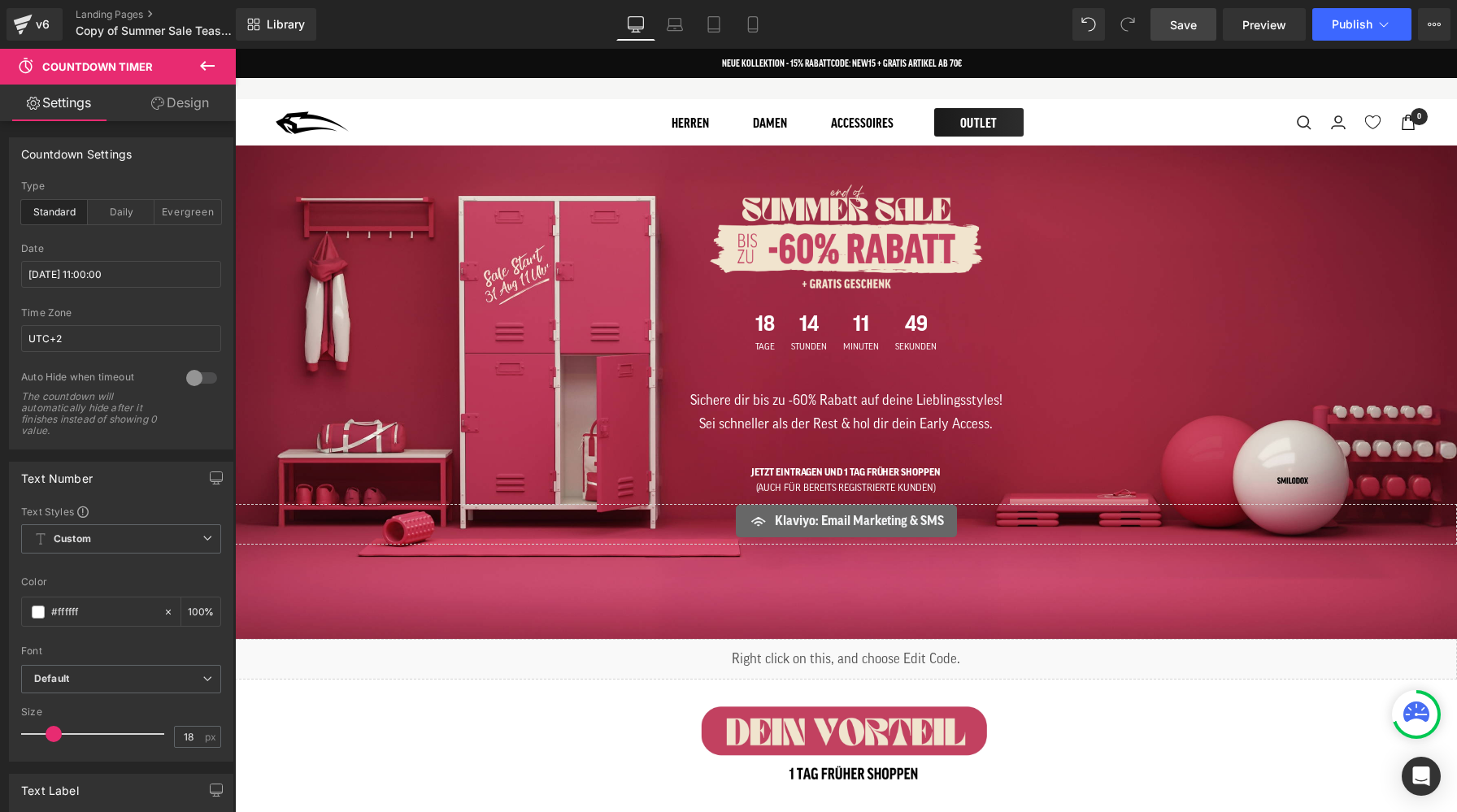
click at [1185, 28] on span "Save" at bounding box center [1183, 25] width 27 height 17
click at [1366, 42] on div "Library Desktop Desktop Laptop Tablet Mobile Save Preview Publish Scheduled Vie…" at bounding box center [845, 24] width 1221 height 49
click at [1343, 21] on span "Publish" at bounding box center [1352, 25] width 40 height 13
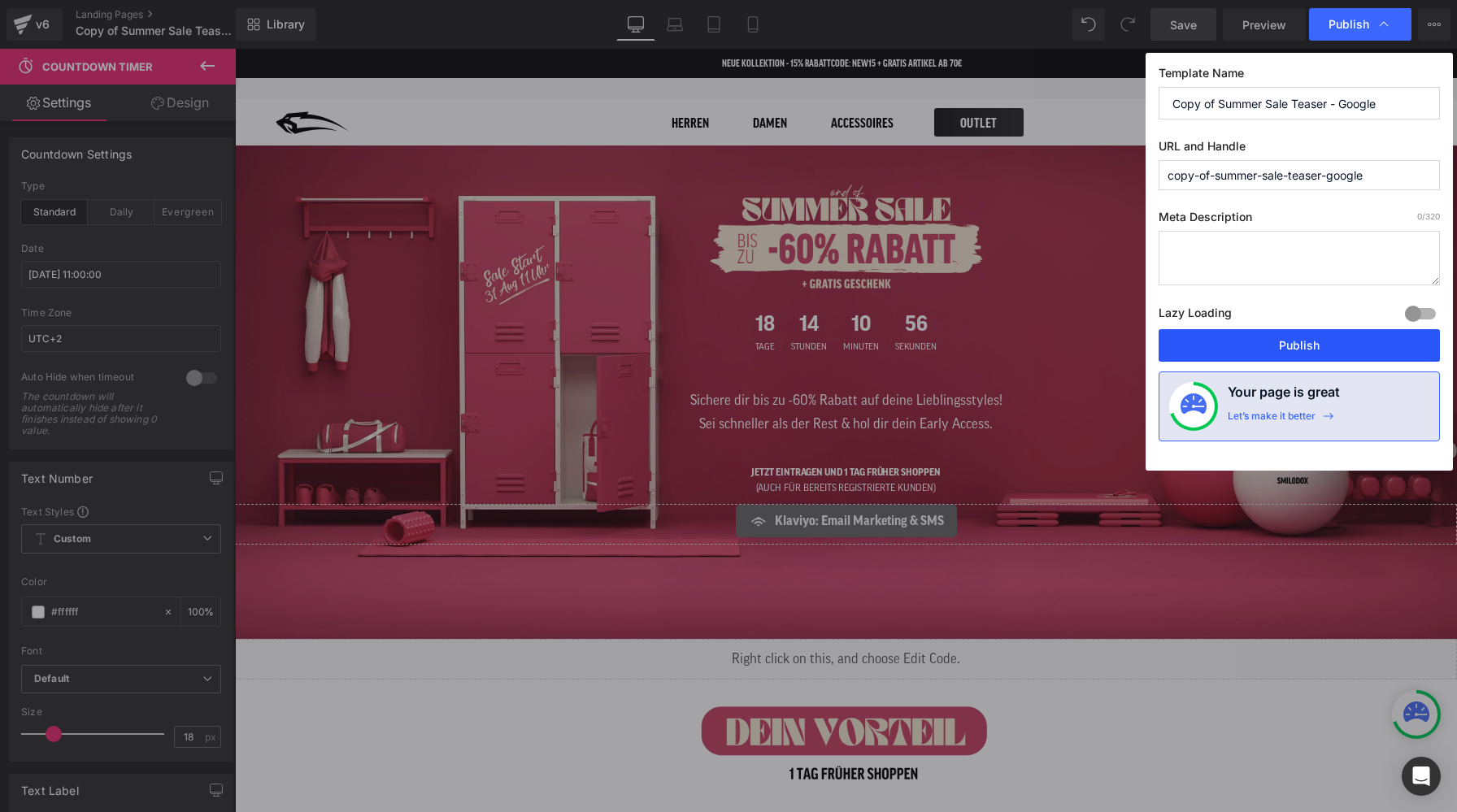
click at [1286, 345] on button "Publish" at bounding box center [1299, 346] width 282 height 33
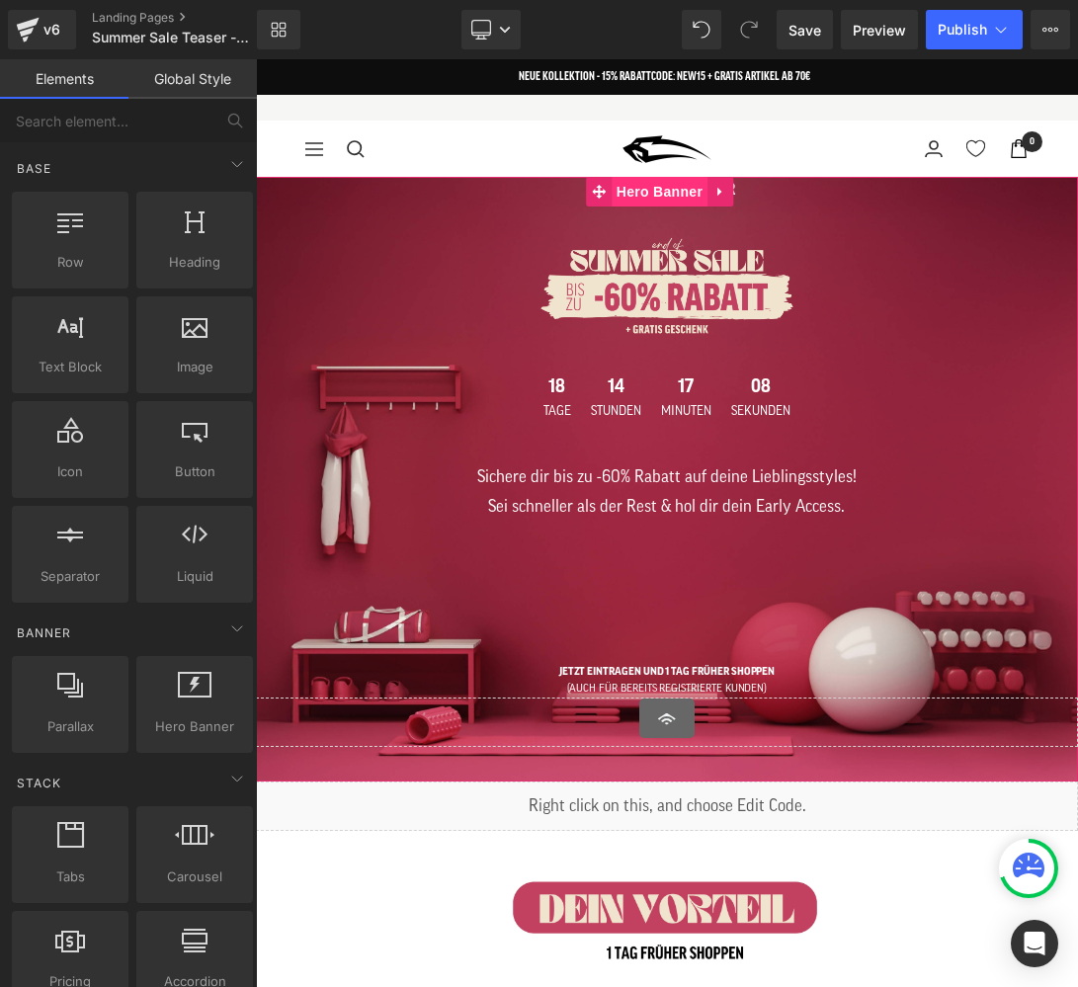
click at [670, 200] on span "Hero Banner" at bounding box center [659, 192] width 96 height 30
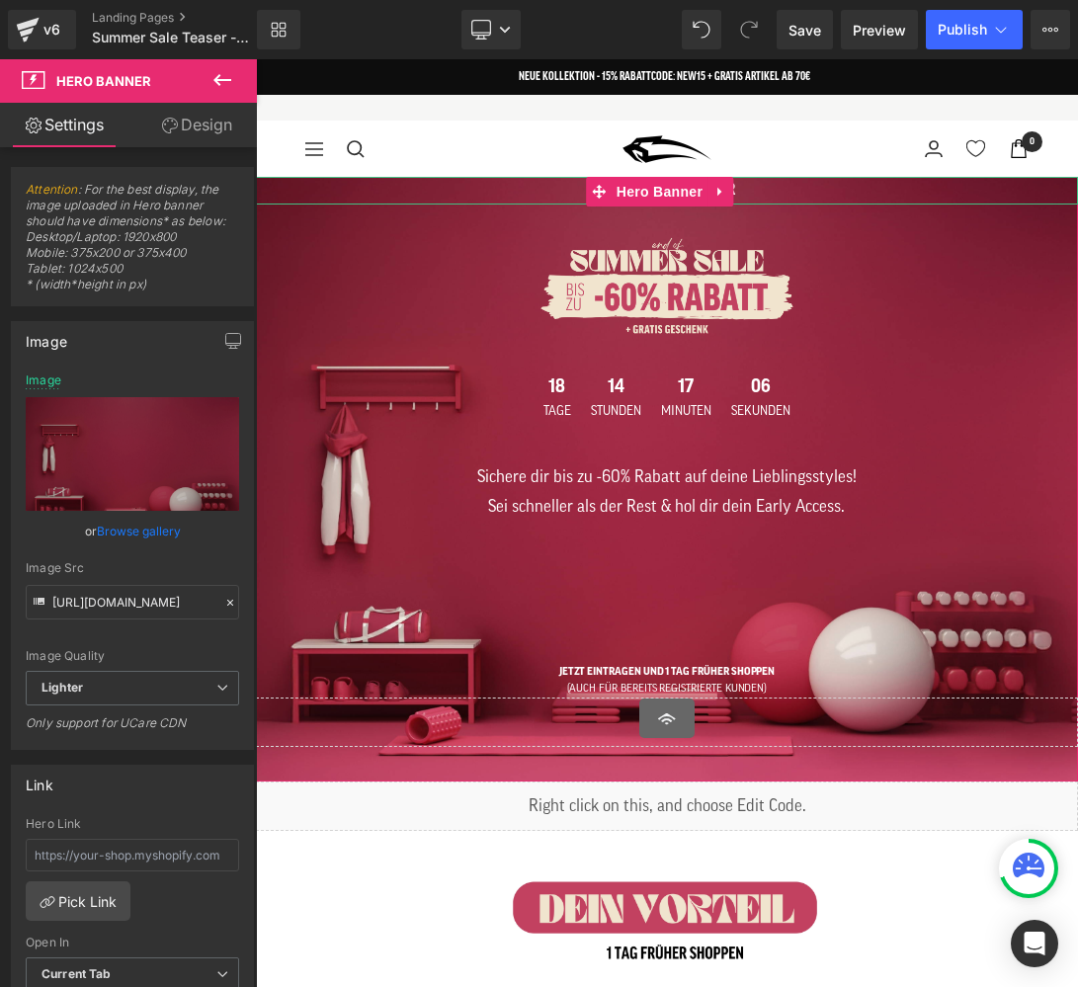
click at [784, 193] on h1 "START: [DATE] 8 UHR" at bounding box center [667, 191] width 822 height 28
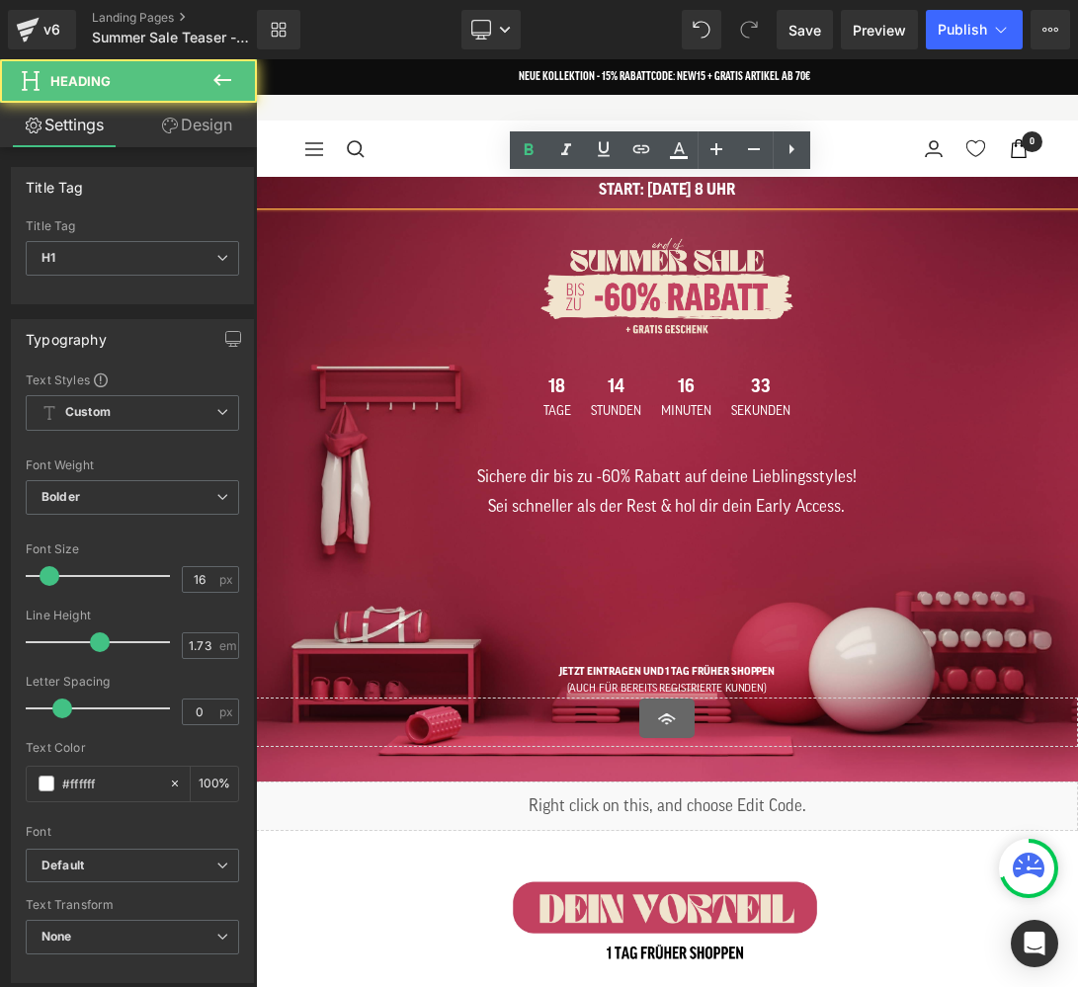
click at [651, 190] on h1 "START: [DATE] 8 UHR" at bounding box center [667, 191] width 822 height 28
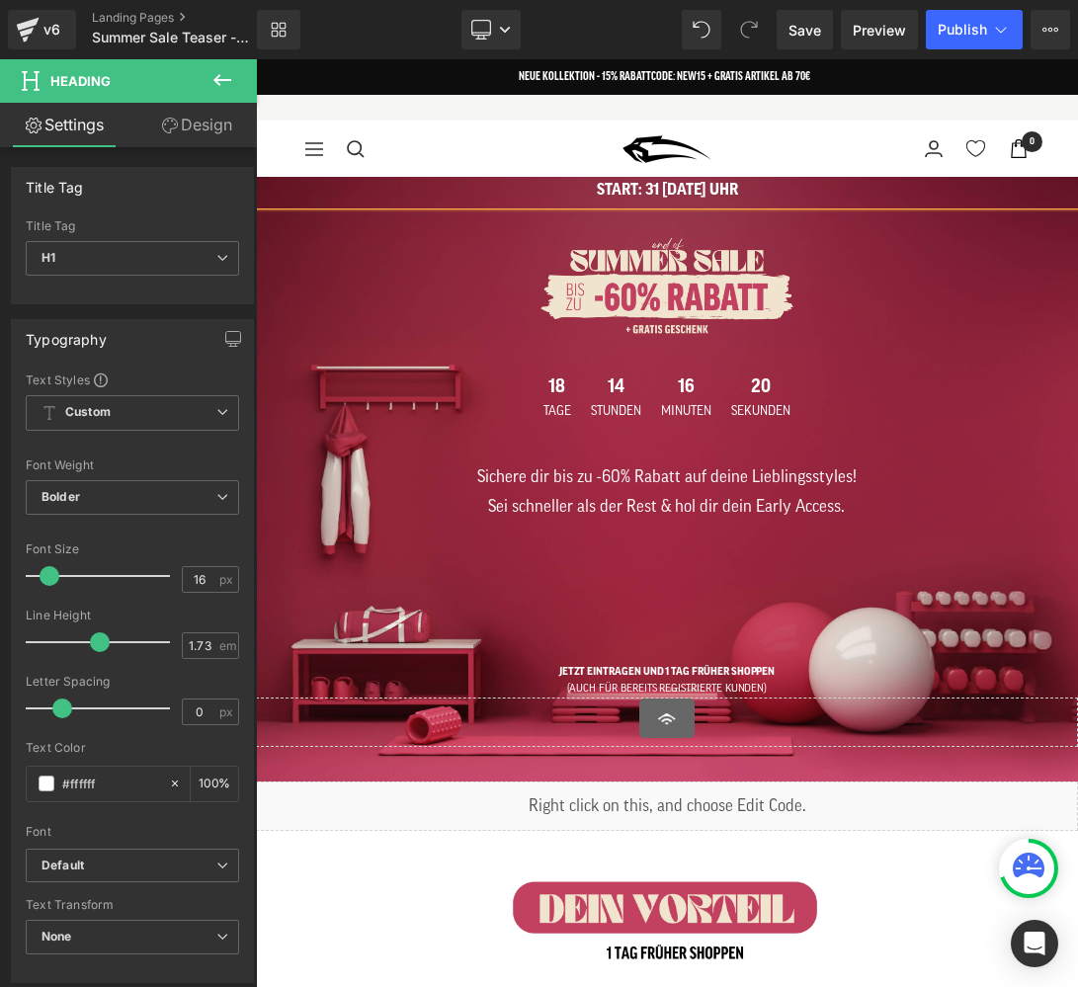
click at [674, 197] on h1 "START: 31 [DATE] UHR" at bounding box center [667, 191] width 822 height 28
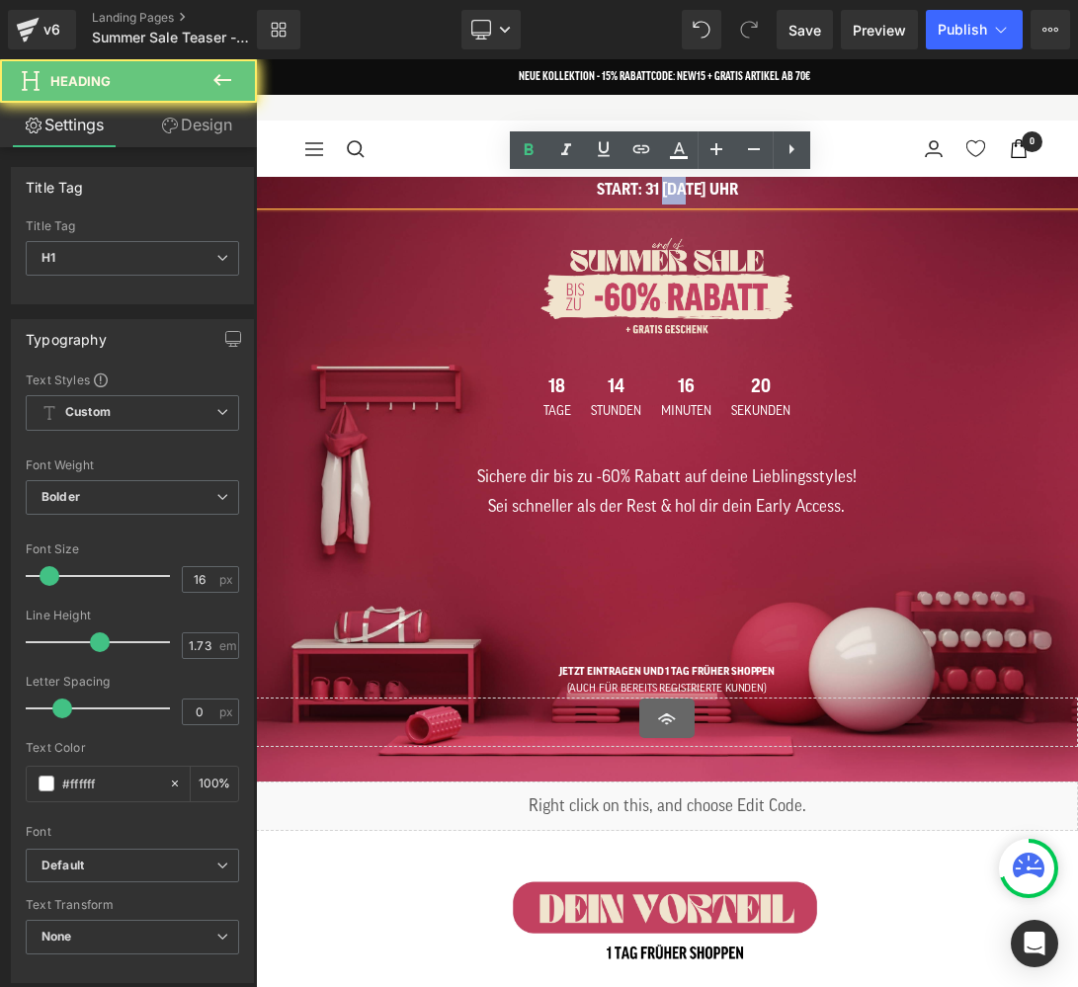
click at [674, 197] on h1 "START: 31 [DATE] UHR" at bounding box center [667, 191] width 822 height 28
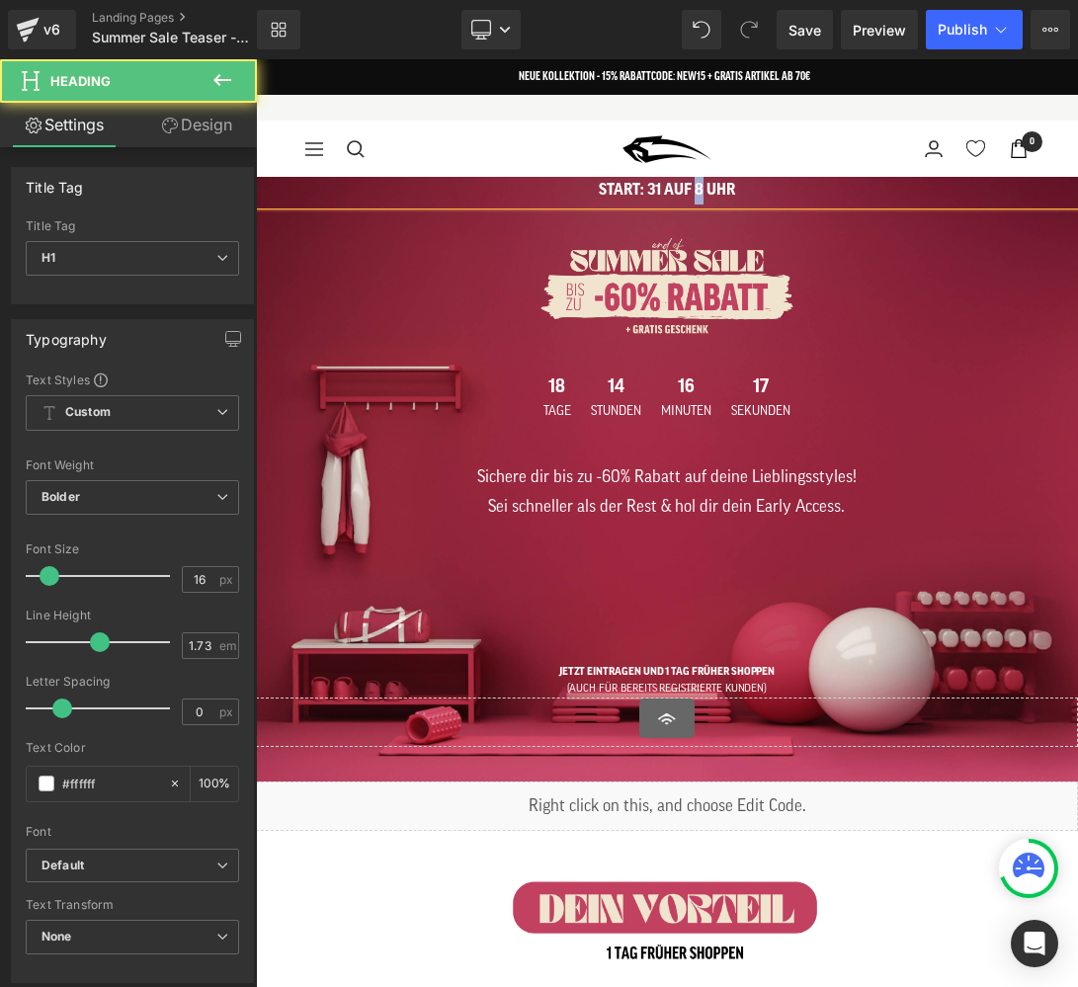
click at [687, 185] on h1 "START: 31 AUF 8 UHR" at bounding box center [667, 191] width 822 height 28
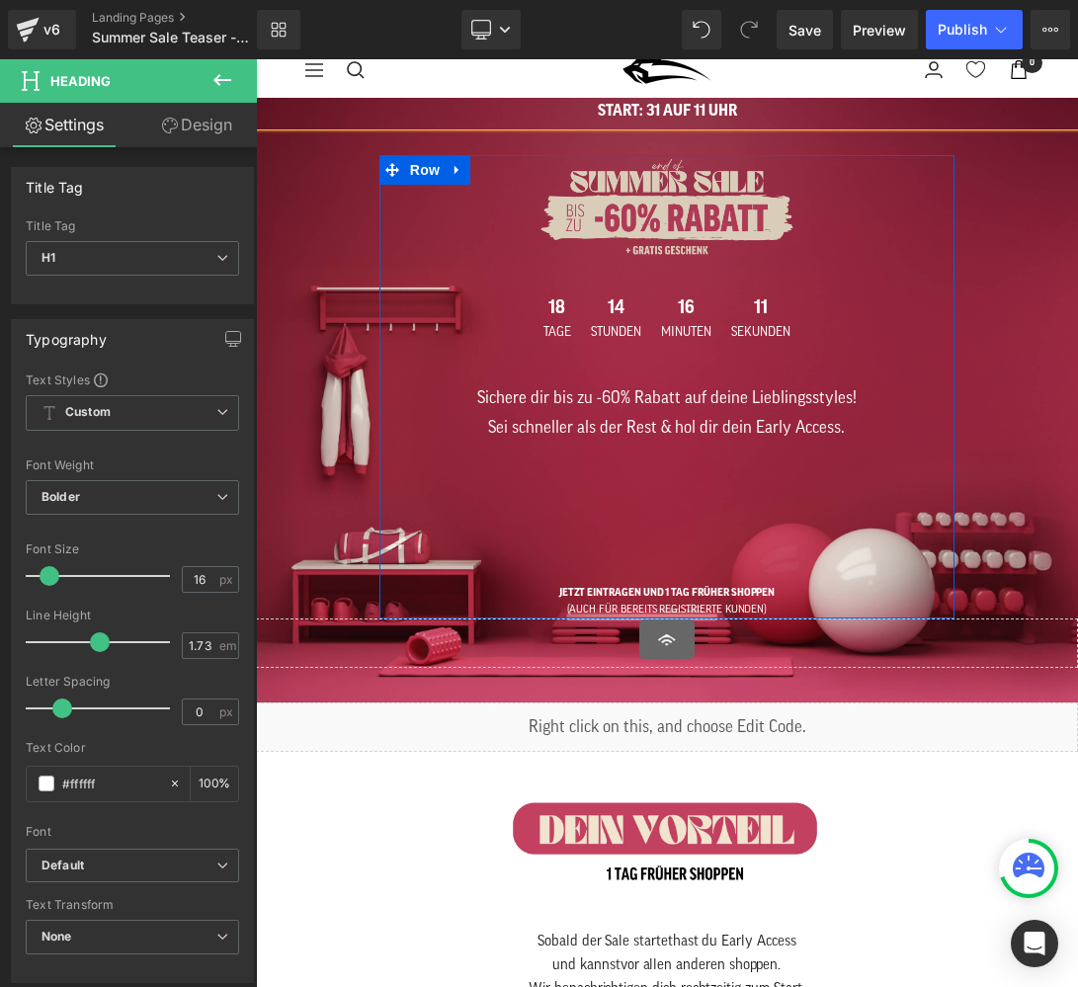
scroll to position [81, 0]
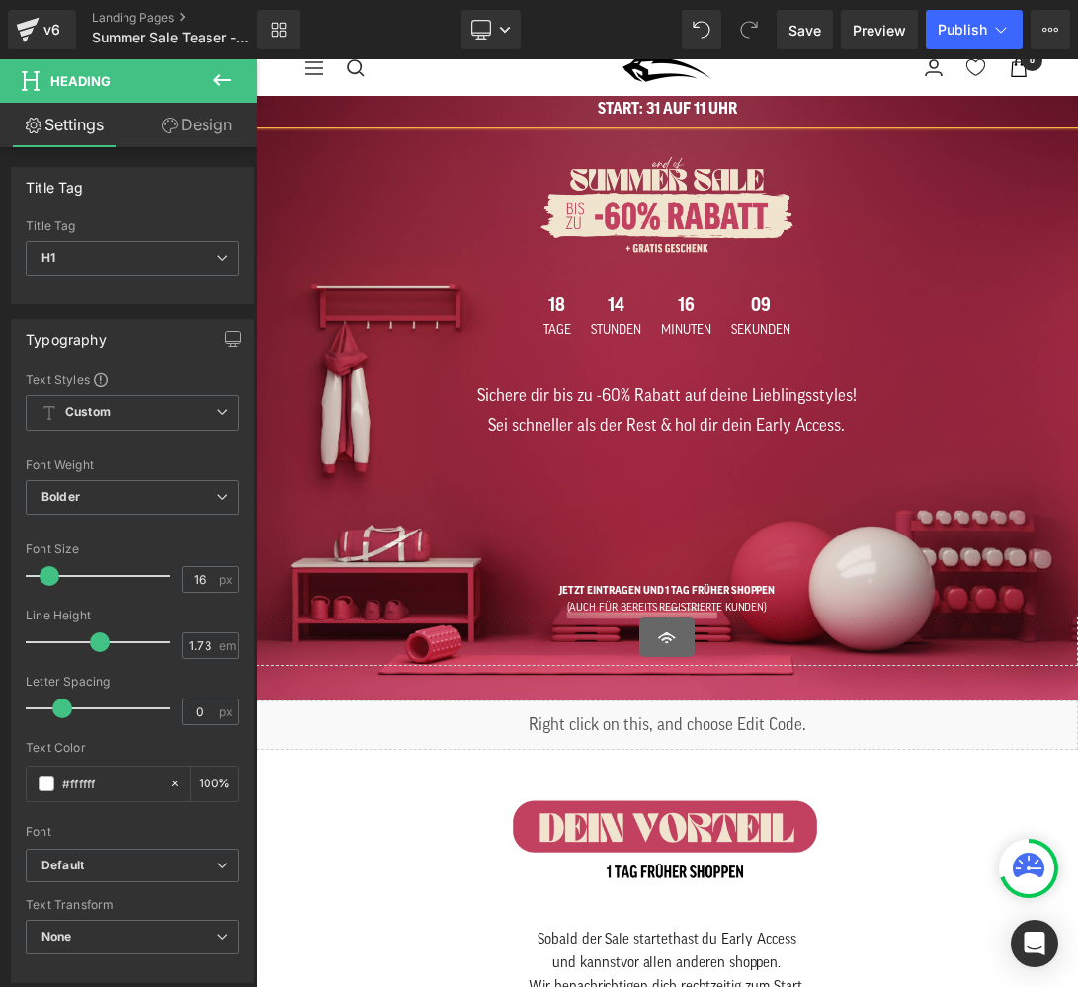
click at [680, 118] on h1 "START: 31 AUF 11 UHR" at bounding box center [667, 110] width 822 height 28
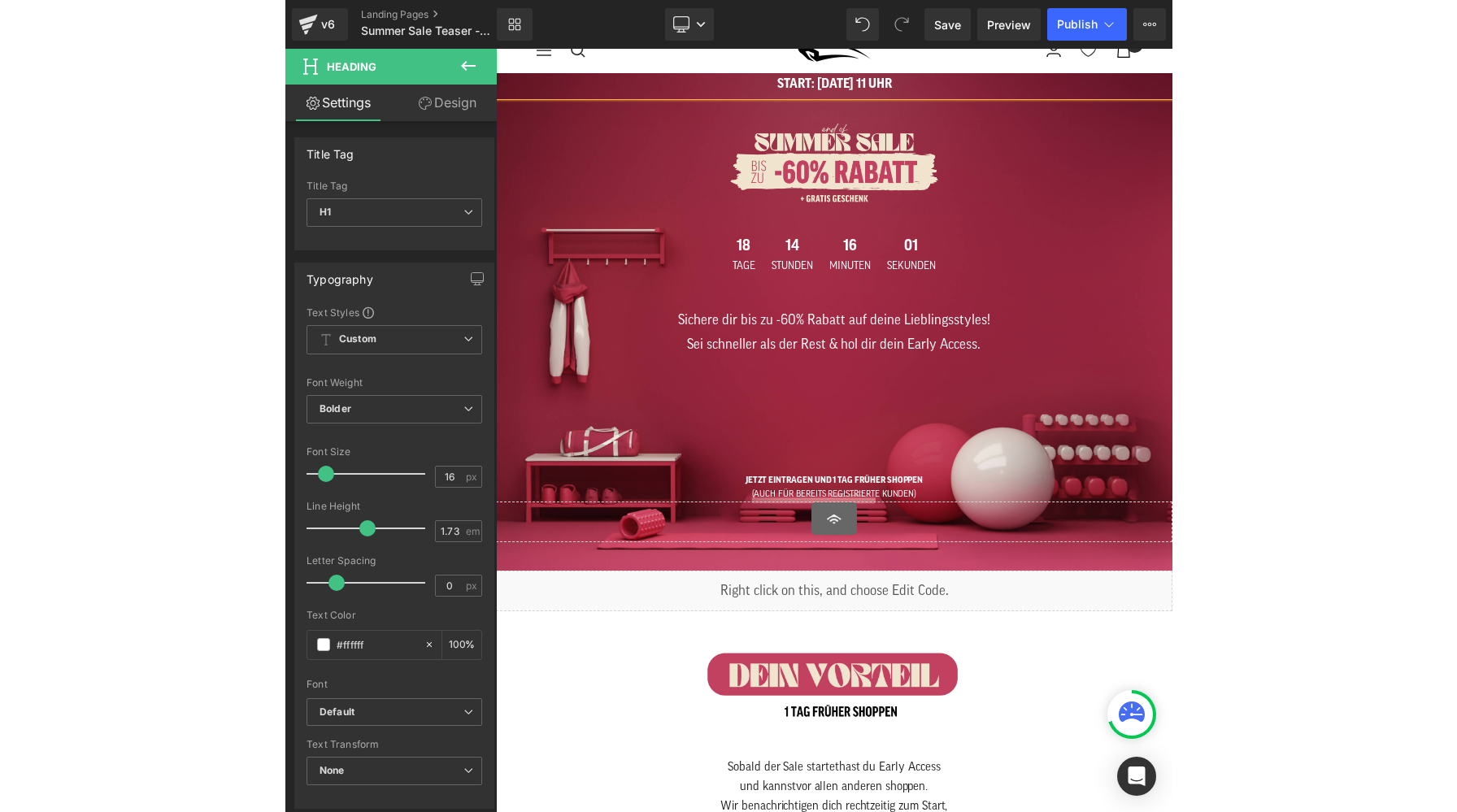
scroll to position [0, 0]
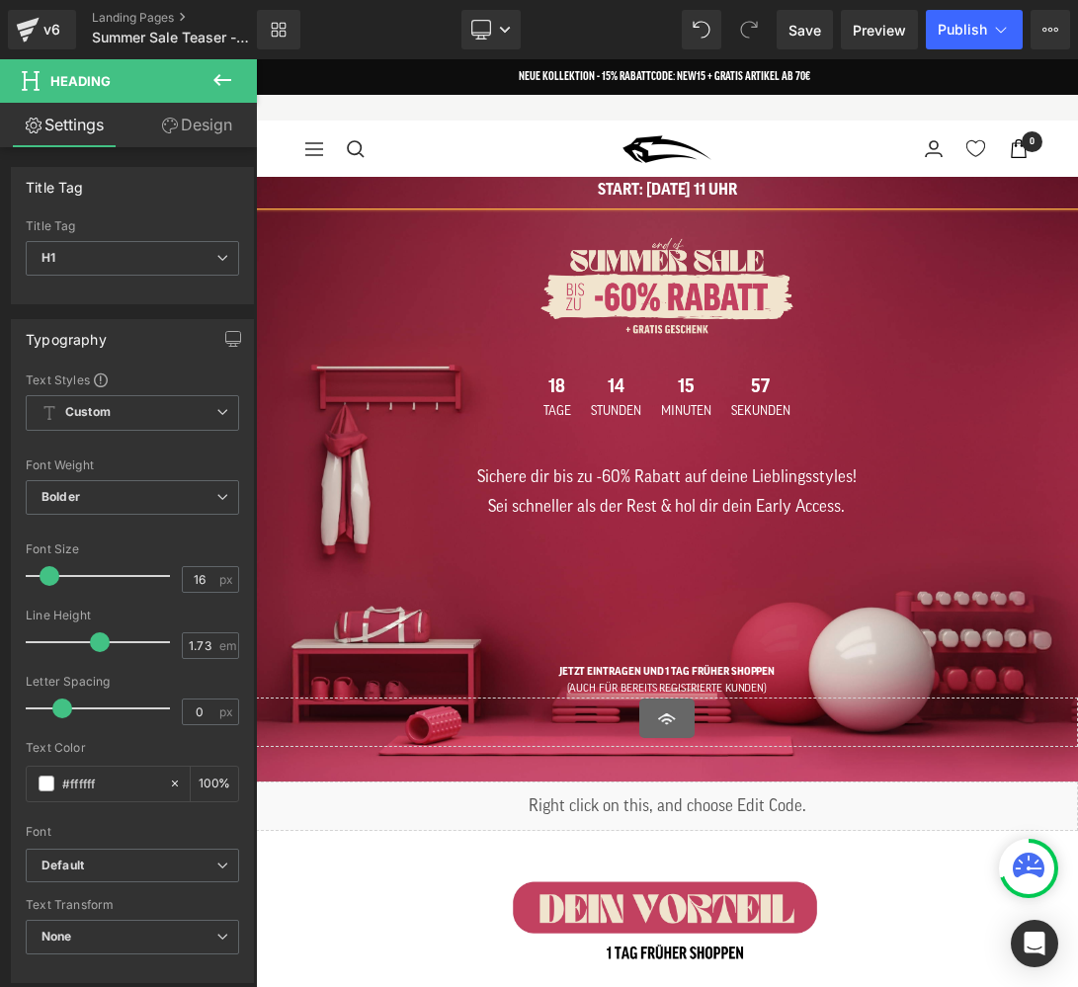
click at [713, 193] on h1 "START: [DATE] 11 UHR" at bounding box center [667, 191] width 822 height 28
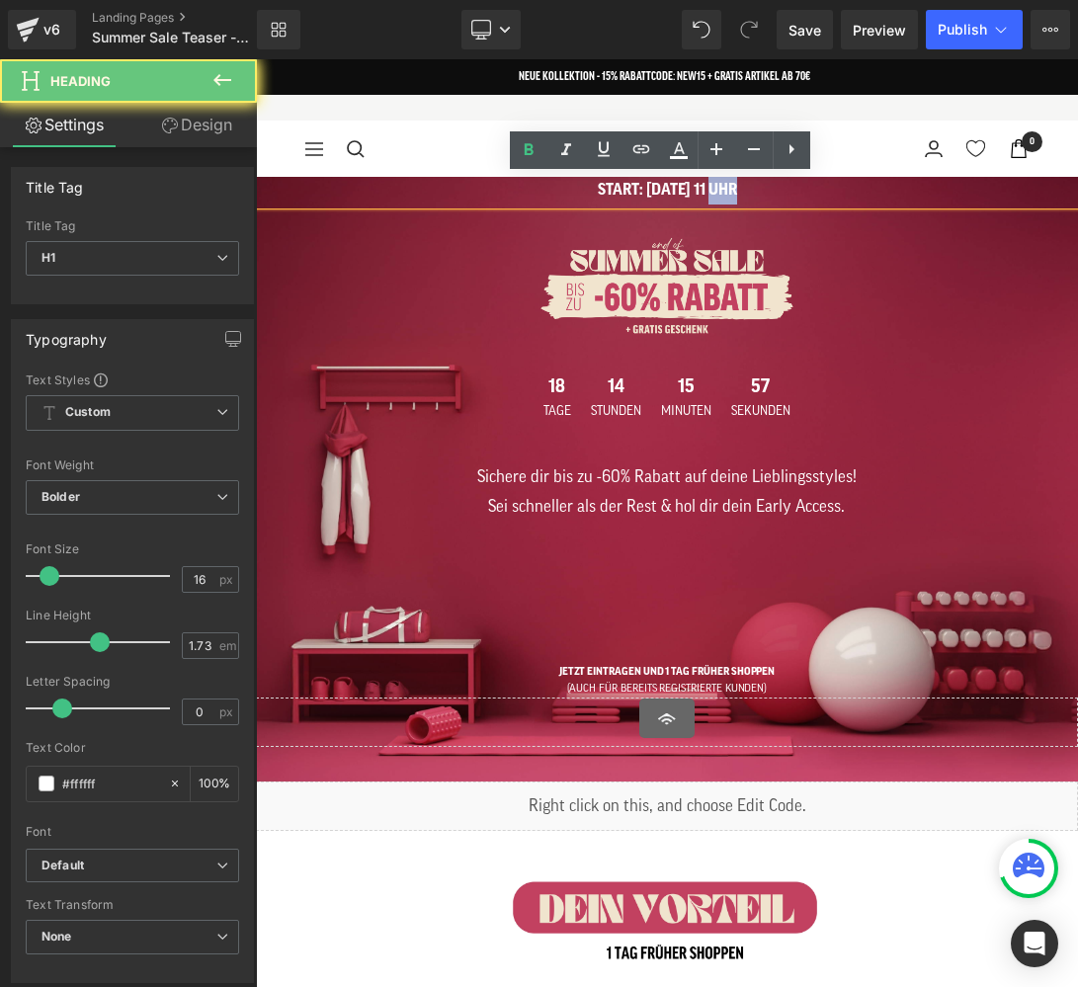
click at [713, 193] on h1 "START: [DATE] 11 UHR" at bounding box center [667, 191] width 822 height 28
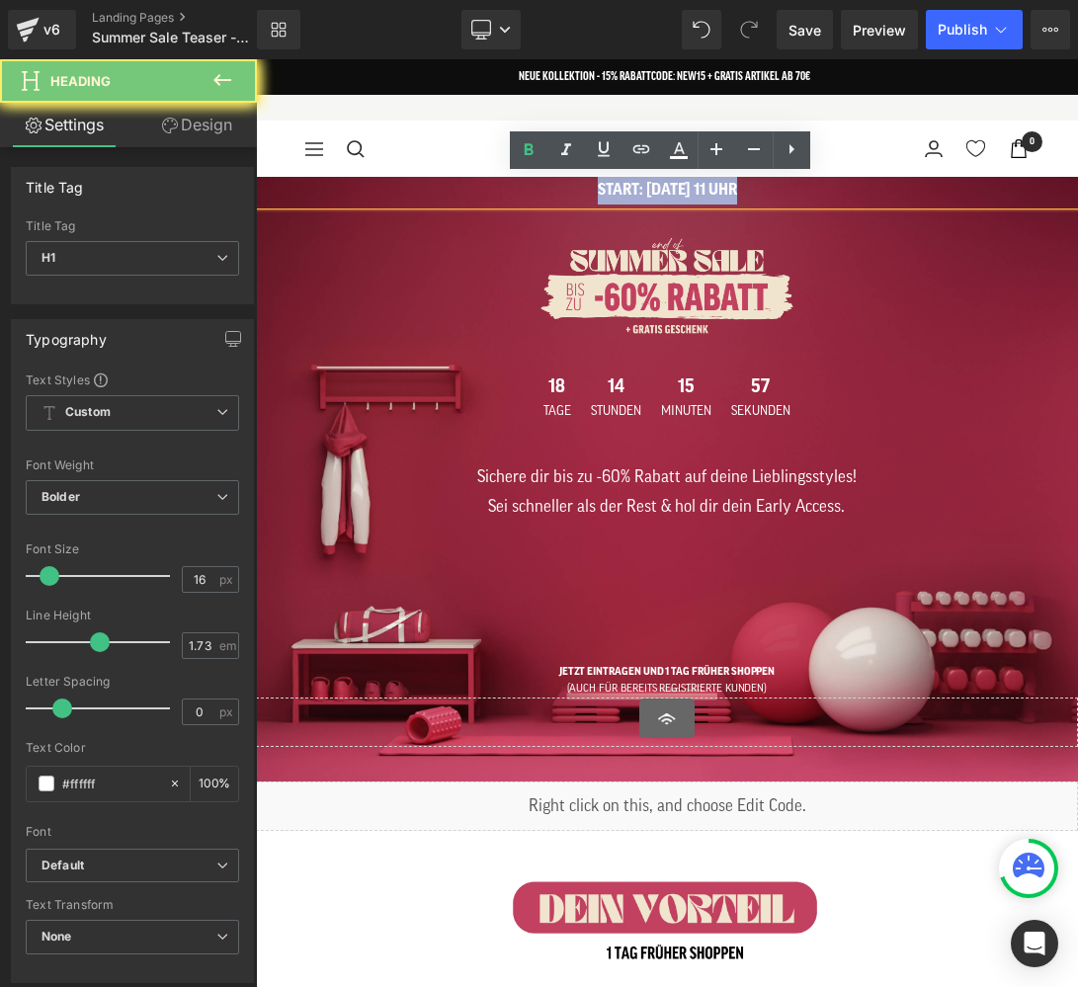
click at [713, 193] on h1 "START: [DATE] 11 UHR" at bounding box center [667, 191] width 822 height 28
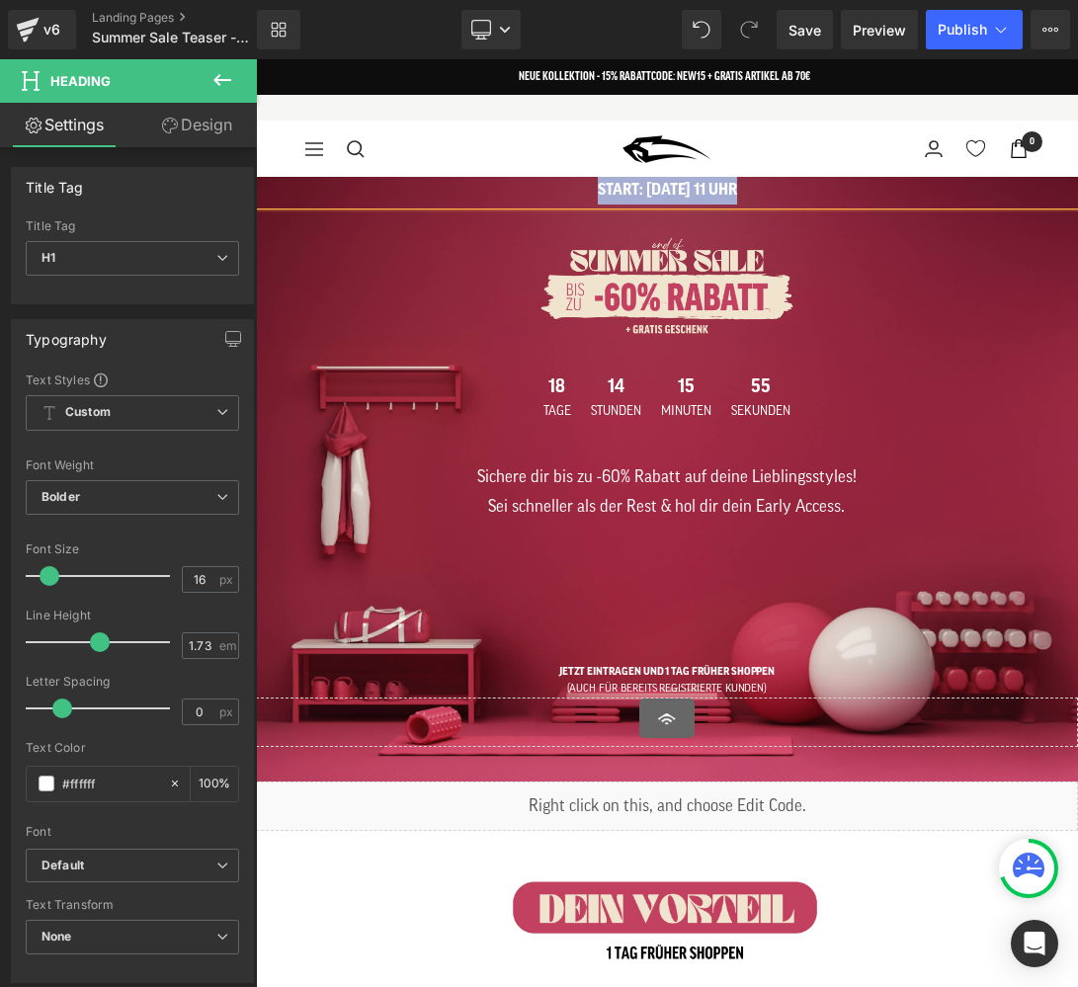
copy h1 "START: [DATE] 11 UHR"
click at [808, 32] on span "Save" at bounding box center [804, 30] width 33 height 21
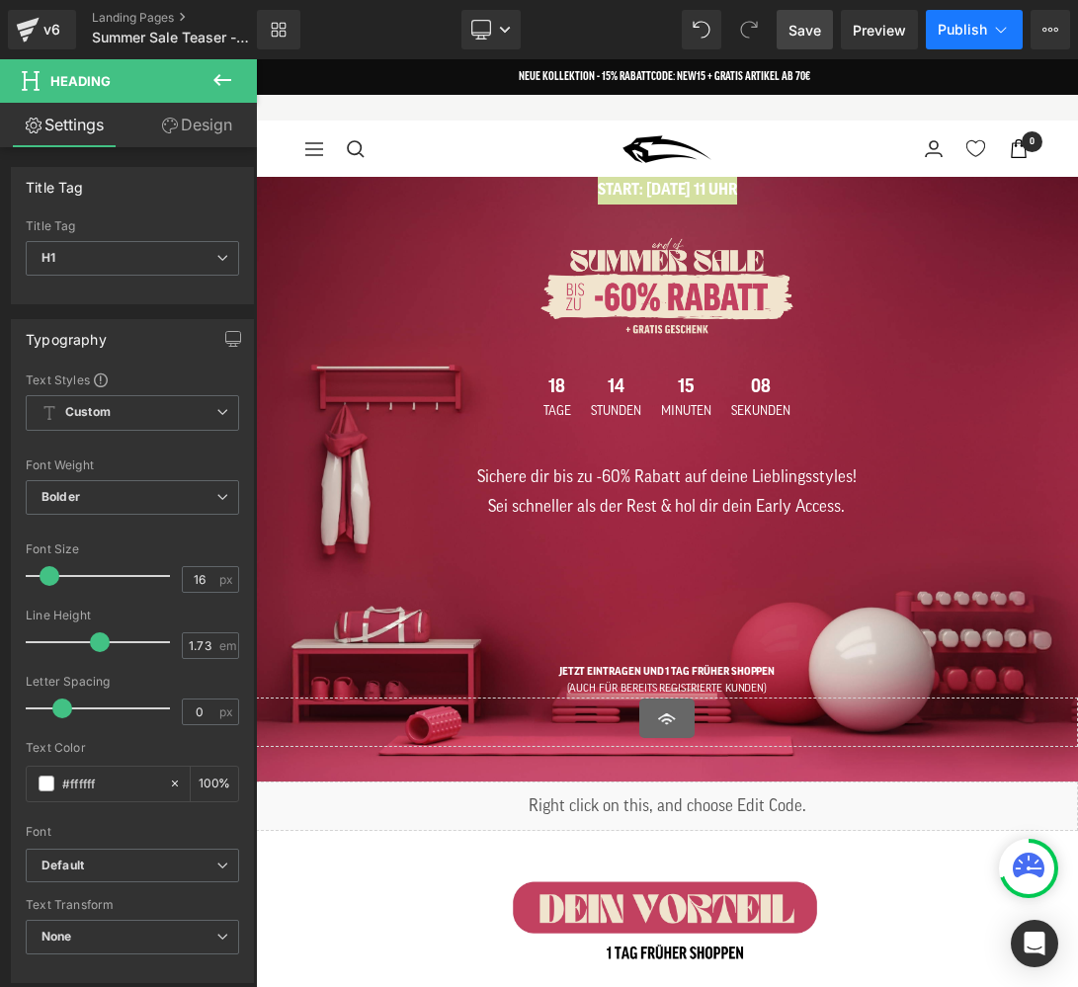
click at [956, 32] on span "Publish" at bounding box center [961, 30] width 49 height 16
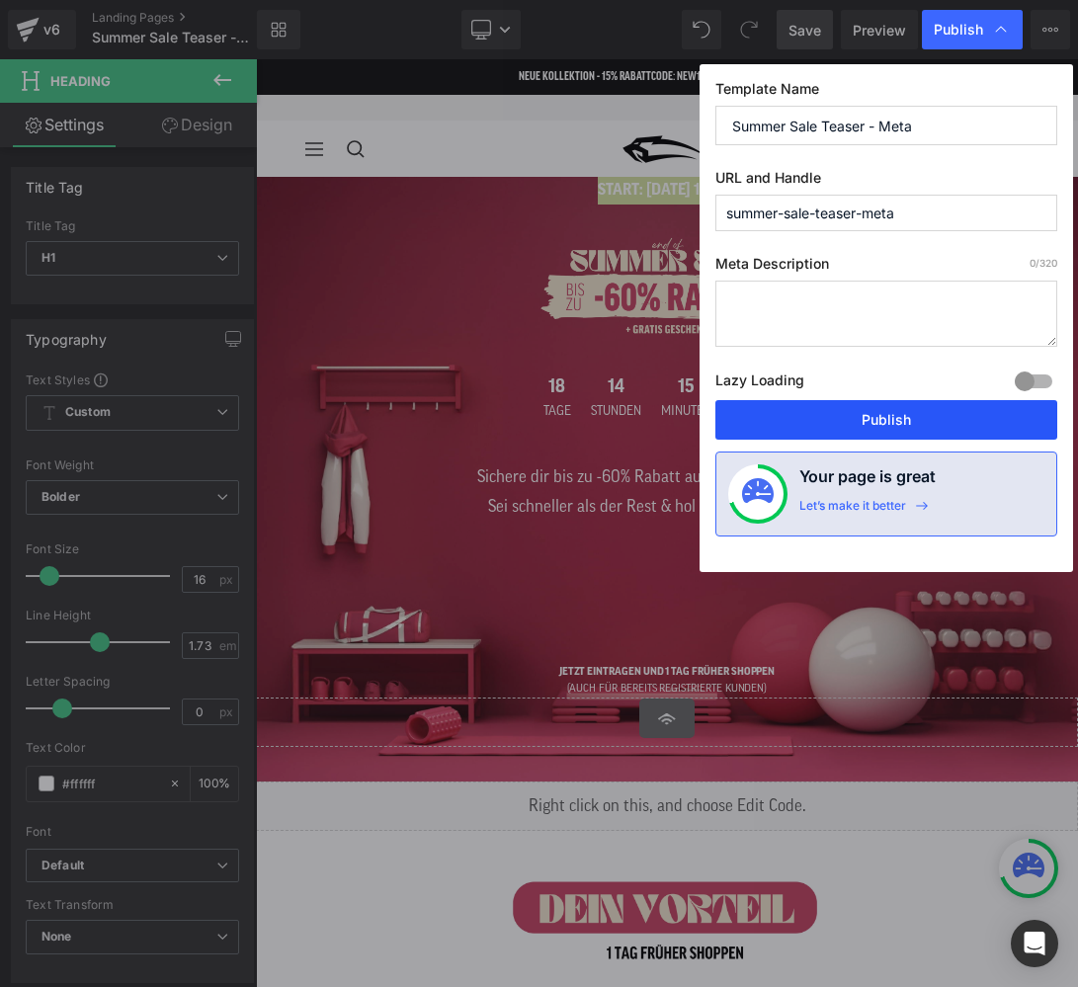
click at [891, 427] on button "Publish" at bounding box center [886, 420] width 342 height 40
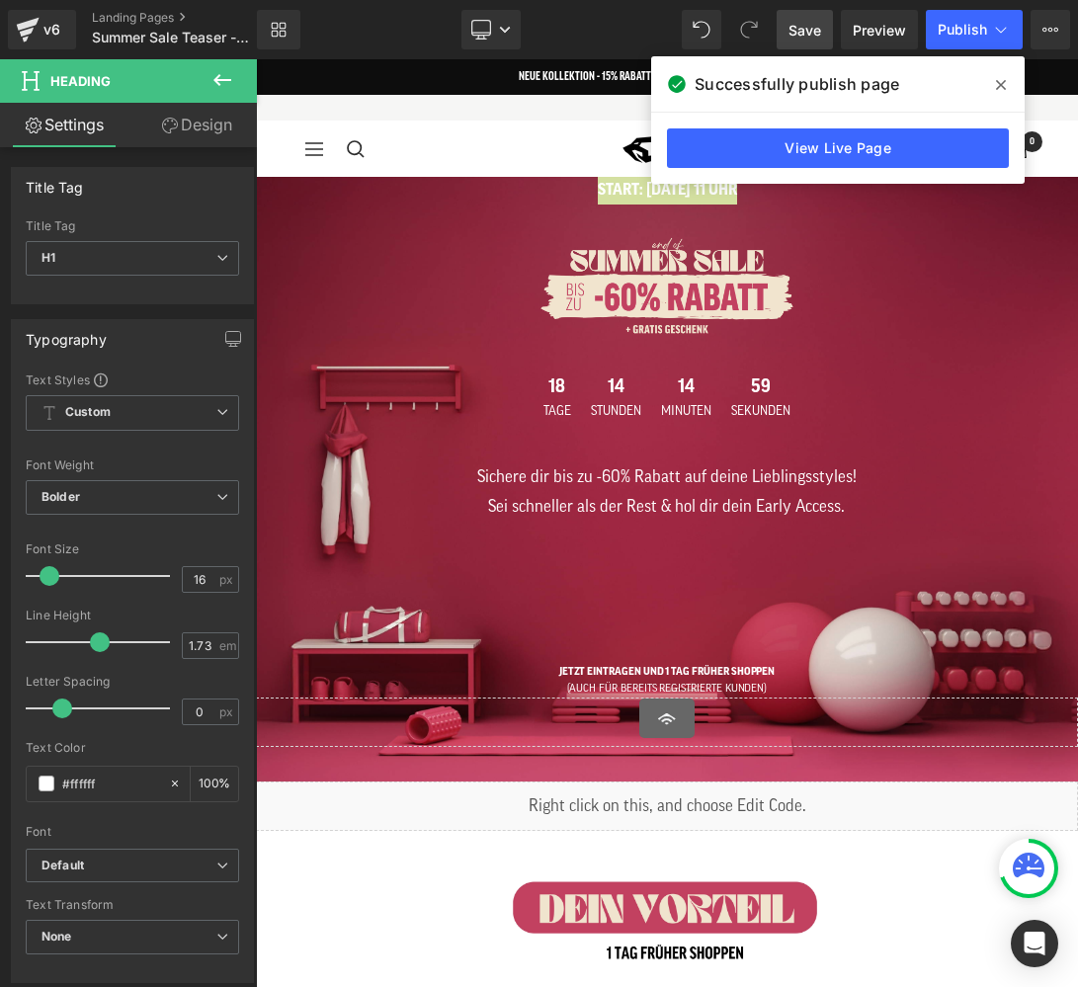
click at [996, 86] on icon at bounding box center [1001, 85] width 10 height 16
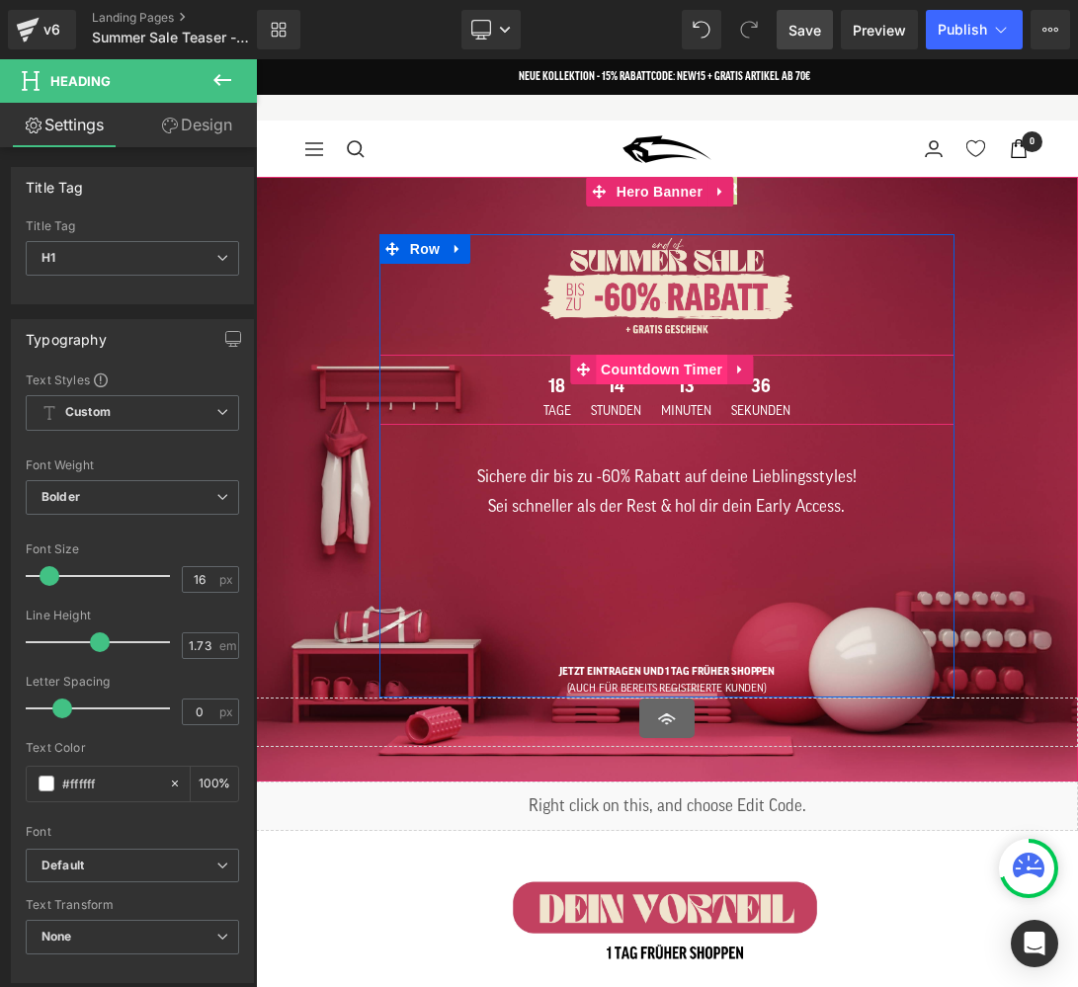
click at [678, 373] on span "Countdown Timer" at bounding box center [661, 370] width 131 height 30
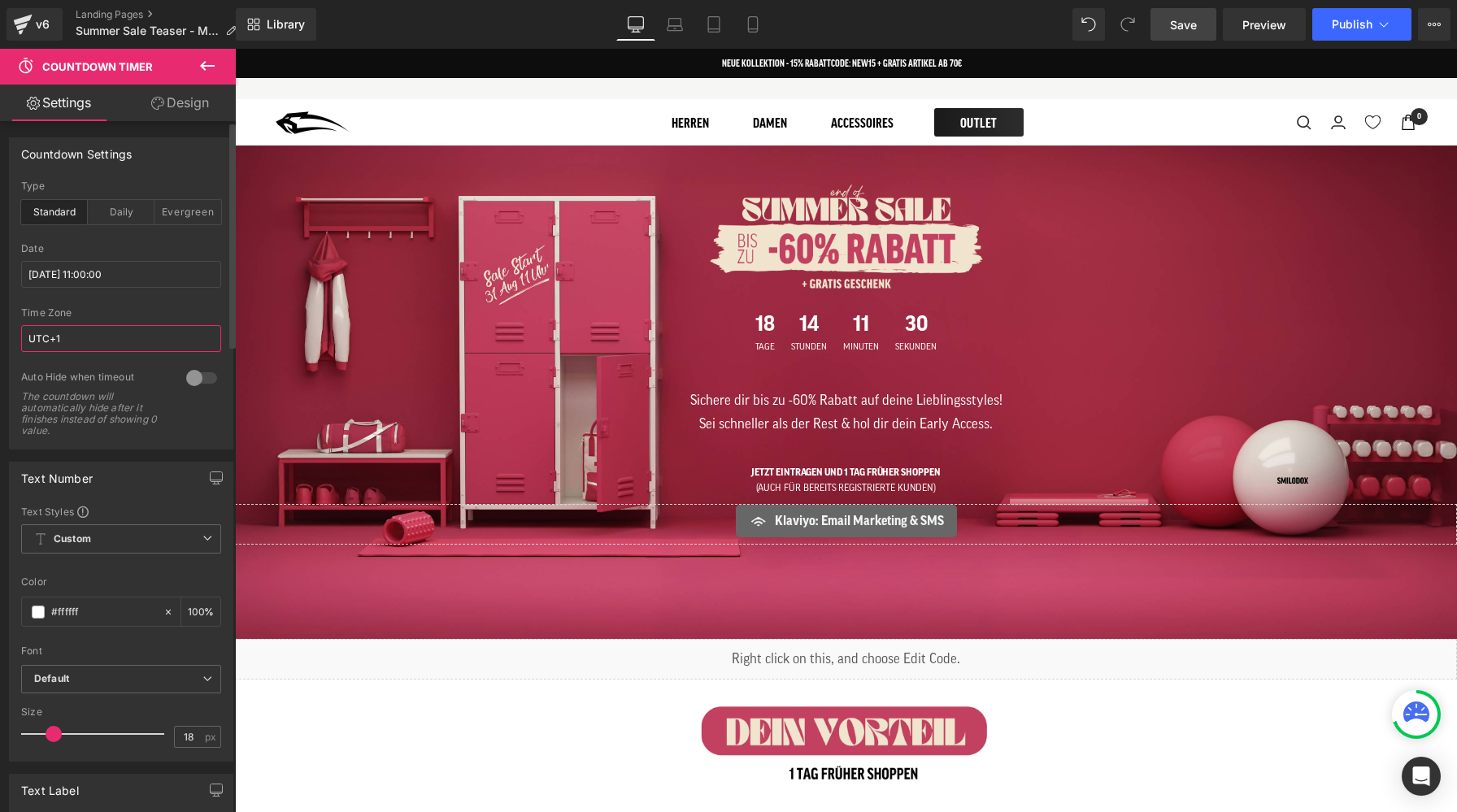
click at [122, 328] on input "UTC+1" at bounding box center [121, 338] width 200 height 27
click at [81, 344] on input "UTC+1" at bounding box center [121, 338] width 200 height 27
type input "UTC+2"
click at [1166, 20] on link "Save" at bounding box center [1184, 25] width 66 height 33
click at [1353, 27] on span "Publish" at bounding box center [1352, 25] width 40 height 13
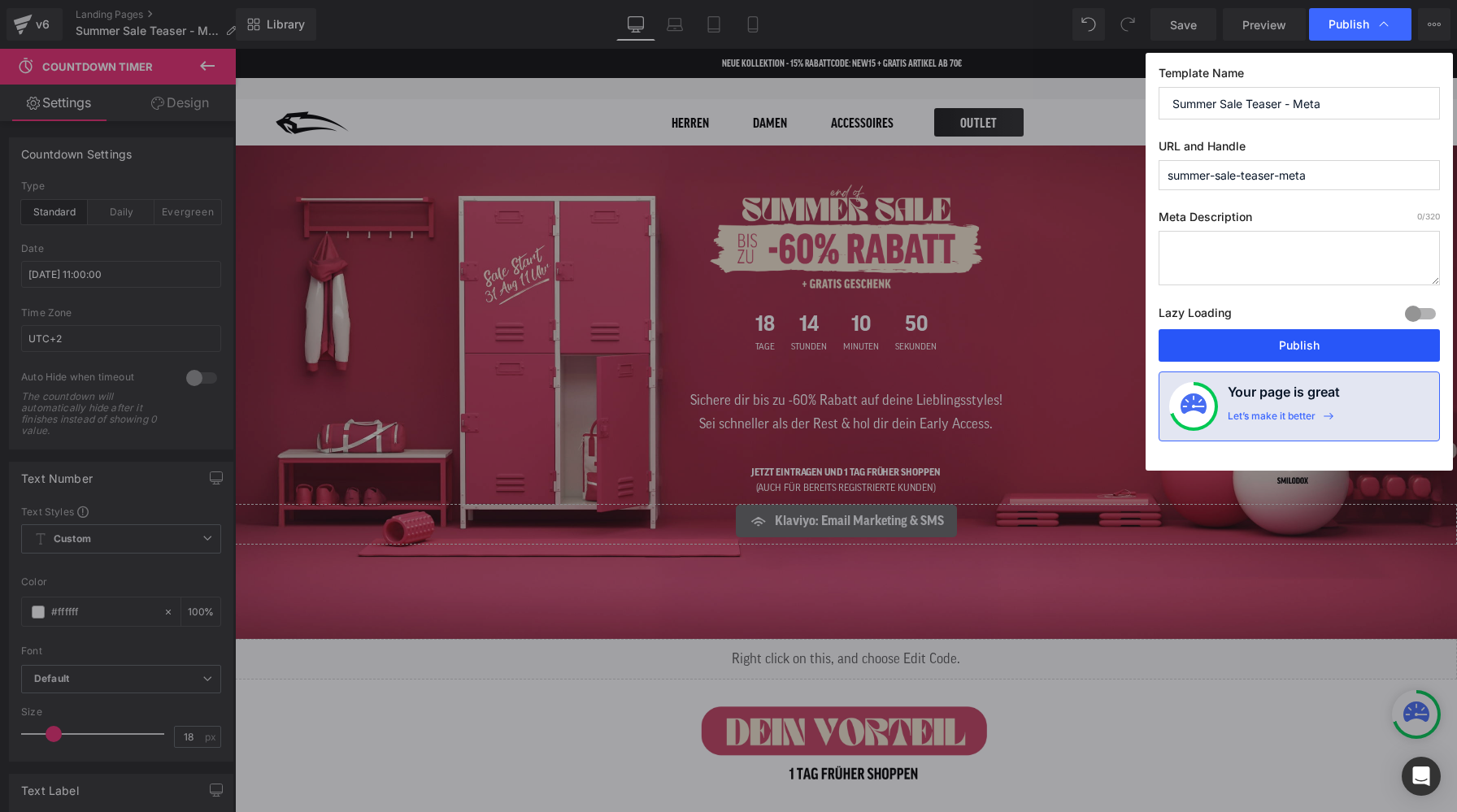
click at [1285, 345] on button "Publish" at bounding box center [1299, 346] width 282 height 33
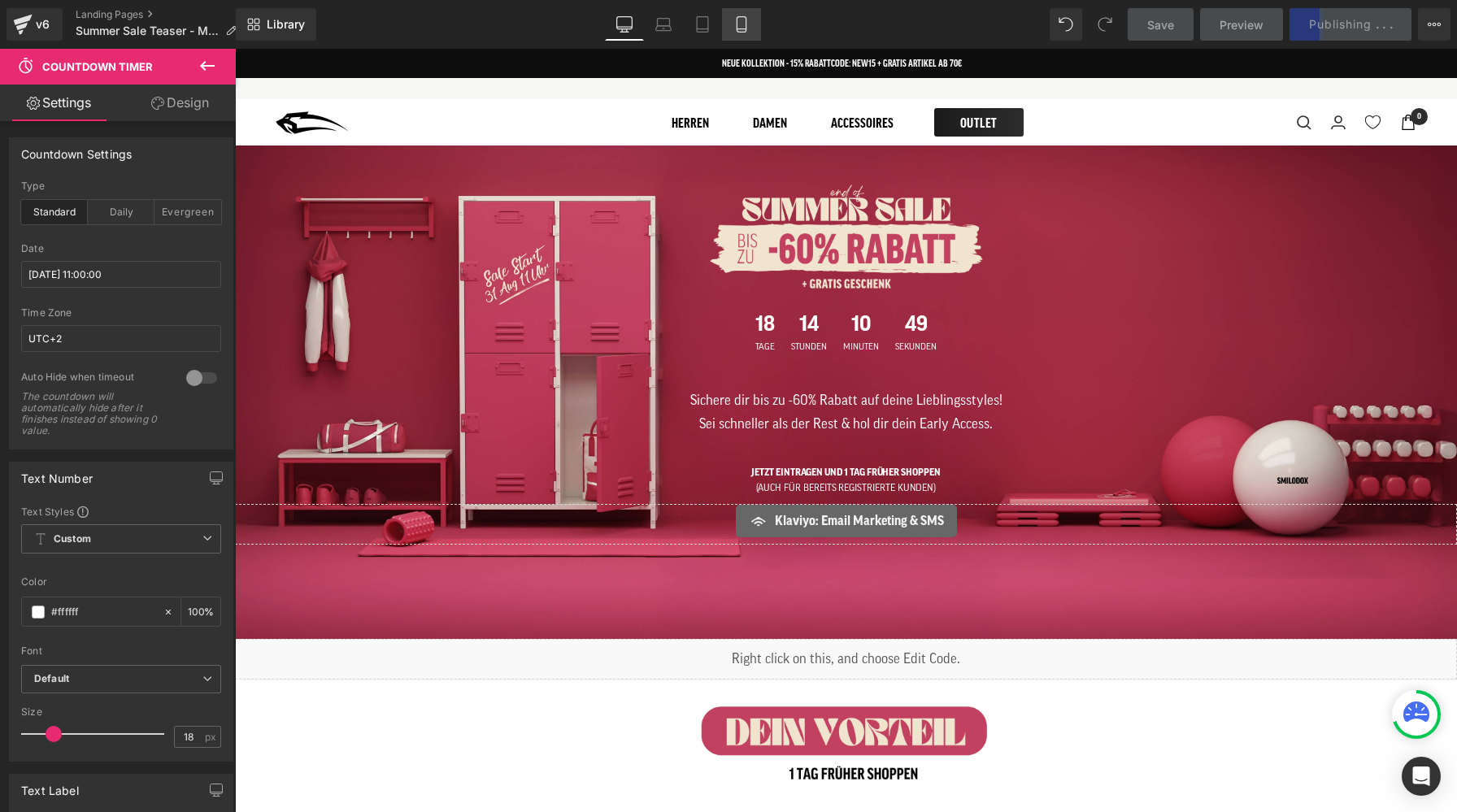
click at [736, 21] on icon at bounding box center [742, 25] width 16 height 16
type input "100"
type input "28"
type input "100"
type input "12"
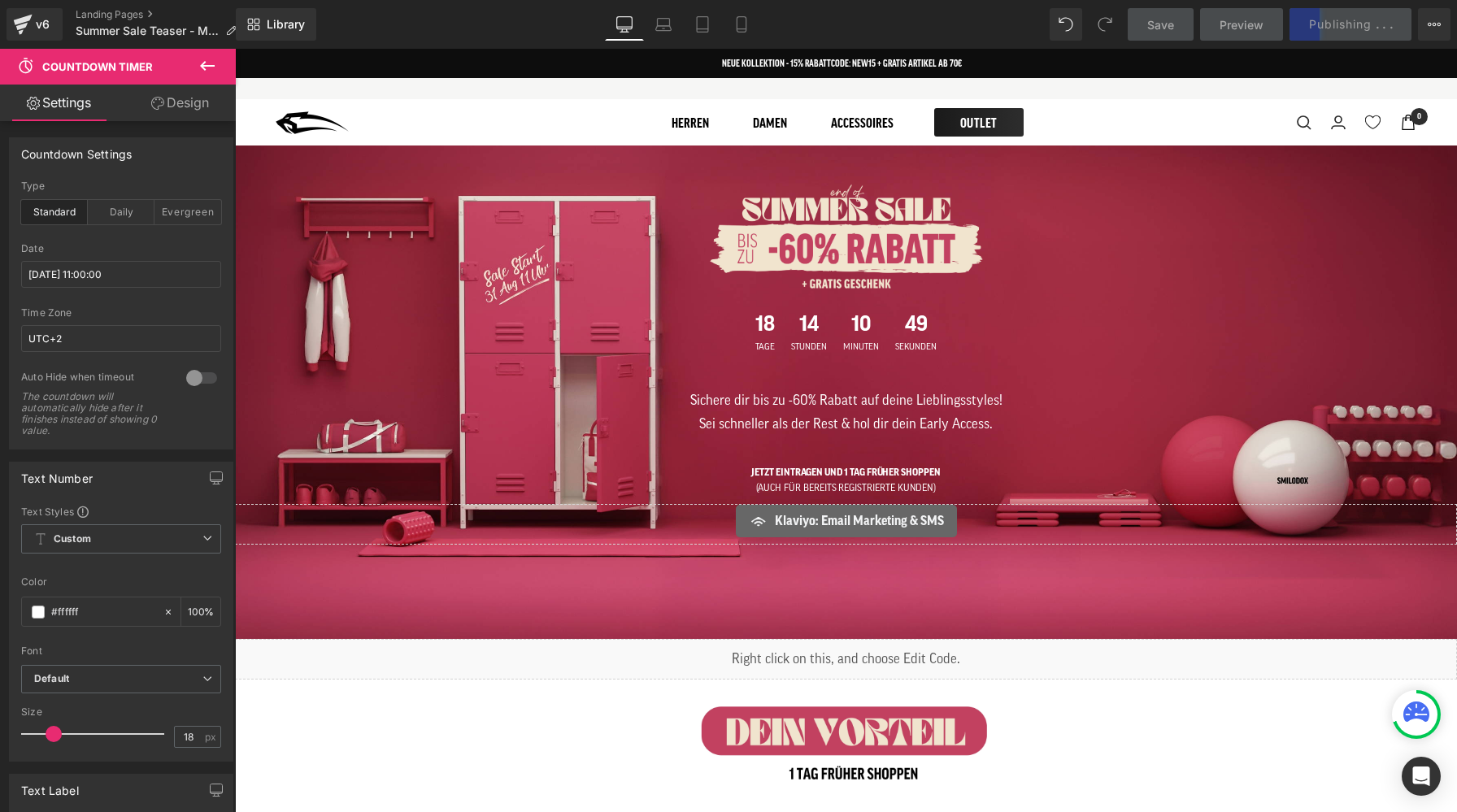
type input "8"
